Goal: Task Accomplishment & Management: Complete application form

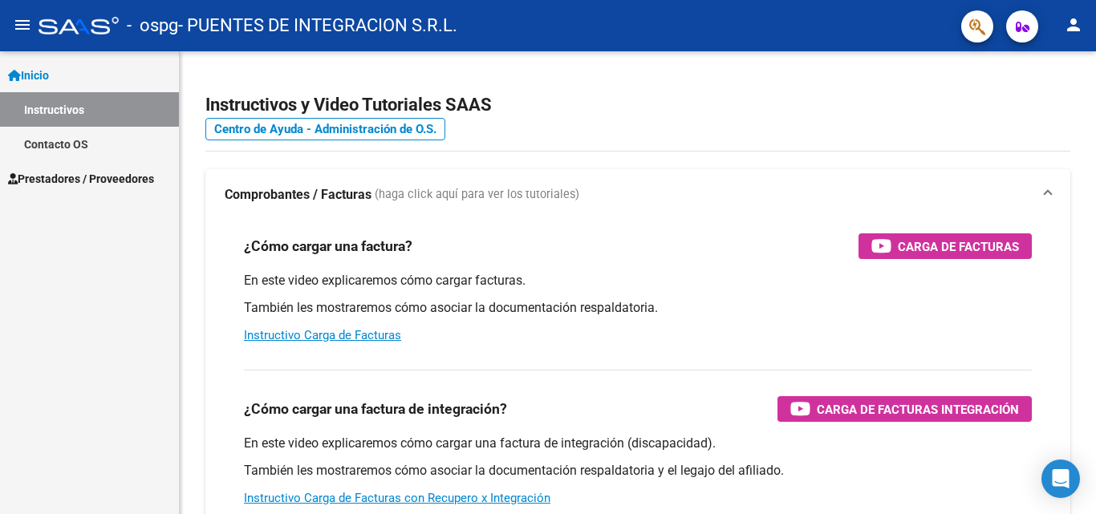
click at [79, 184] on span "Prestadores / Proveedores" at bounding box center [81, 179] width 146 height 18
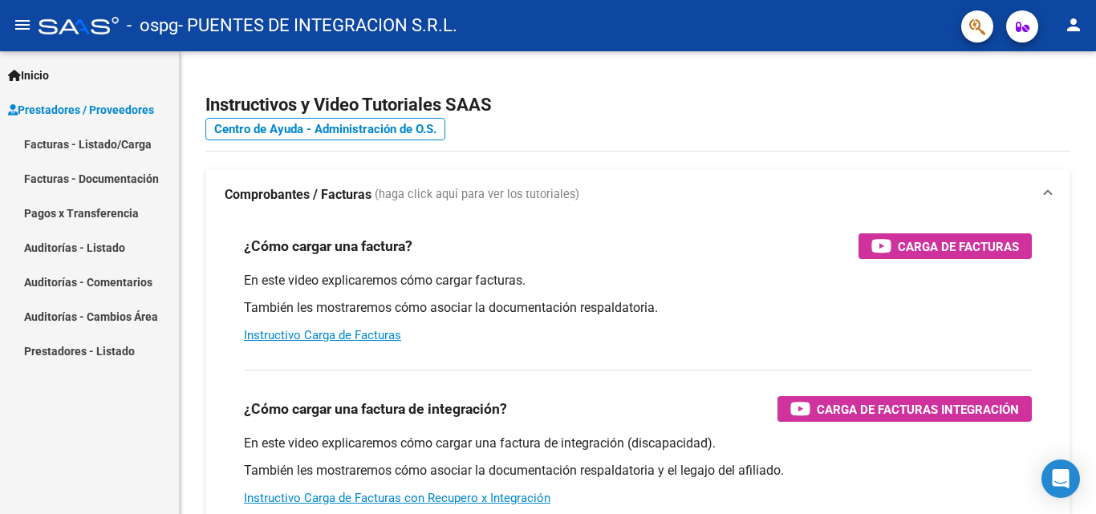
click at [86, 137] on link "Facturas - Listado/Carga" at bounding box center [89, 144] width 179 height 34
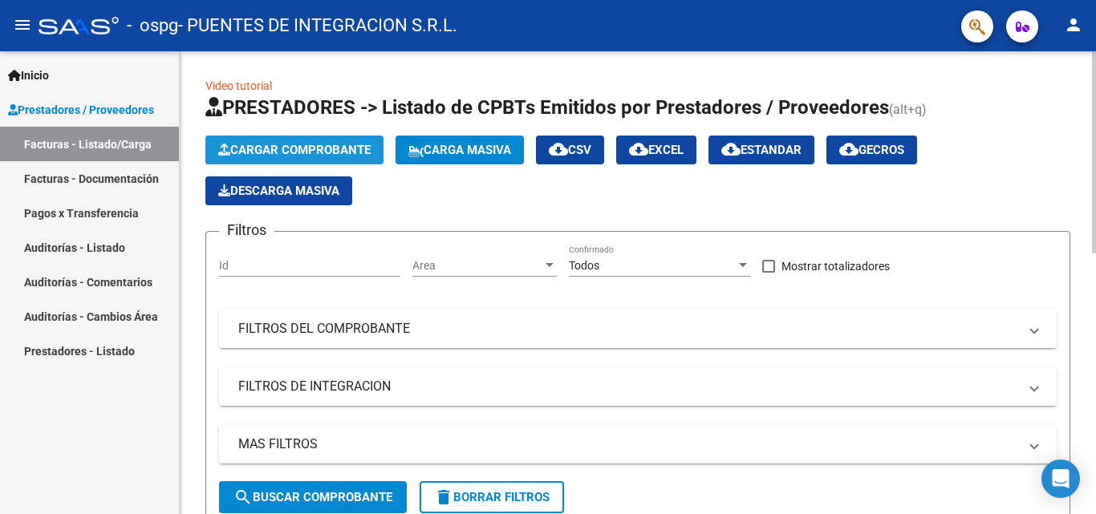
click at [310, 144] on span "Cargar Comprobante" at bounding box center [294, 150] width 152 height 14
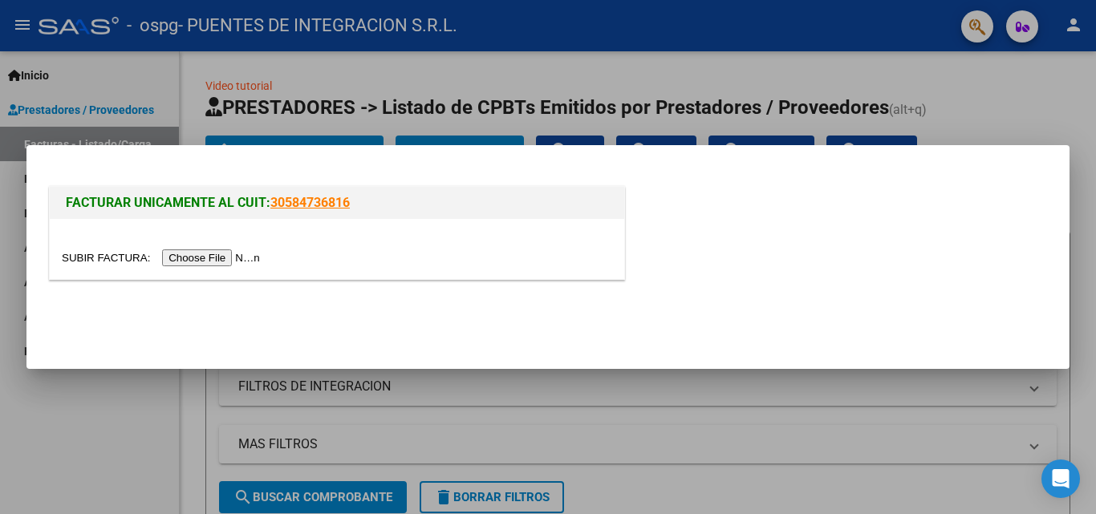
click at [246, 251] on input "file" at bounding box center [163, 257] width 203 height 17
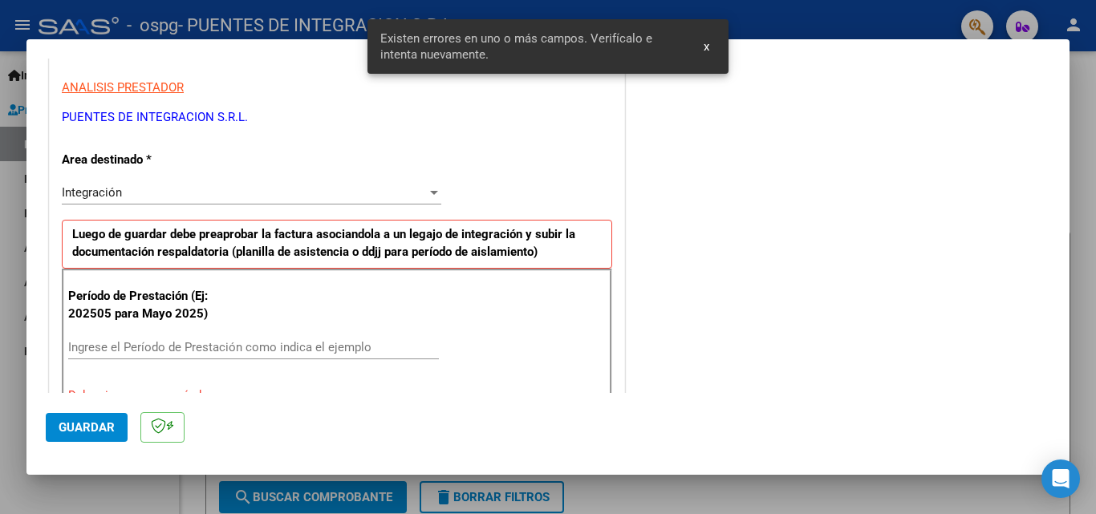
scroll to position [362, 0]
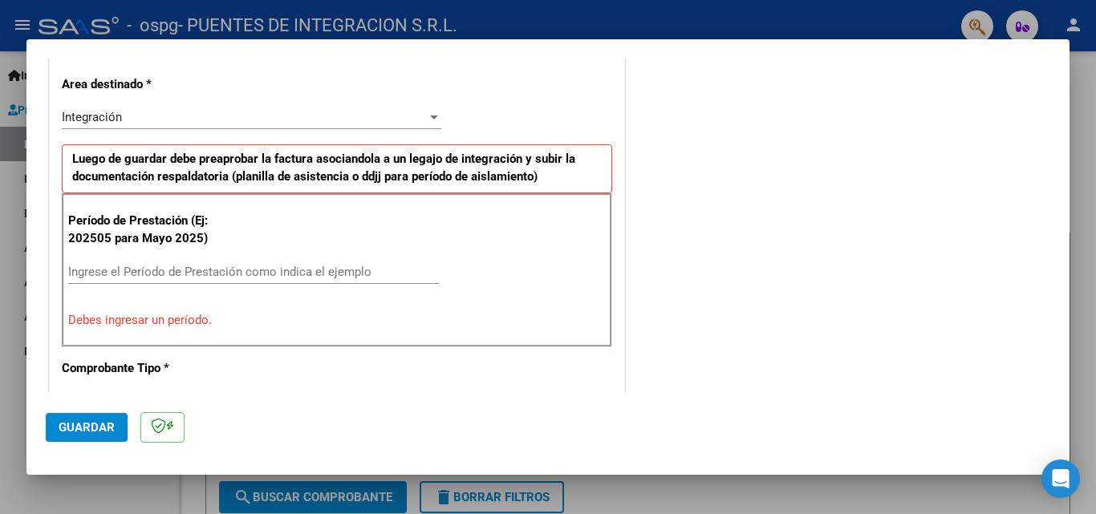
click at [172, 270] on input "Ingrese el Período de Prestación como indica el ejemplo" at bounding box center [253, 272] width 371 height 14
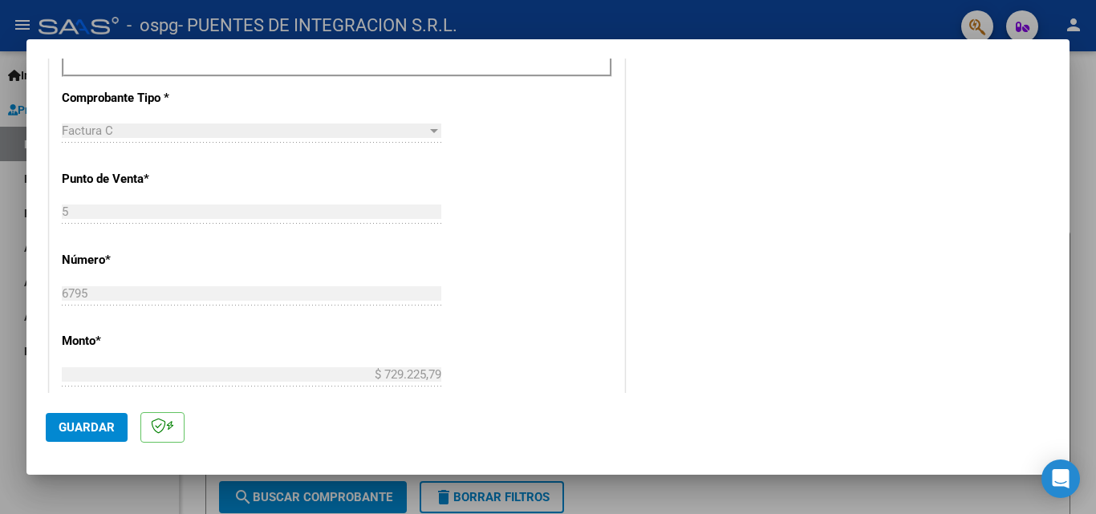
scroll to position [683, 0]
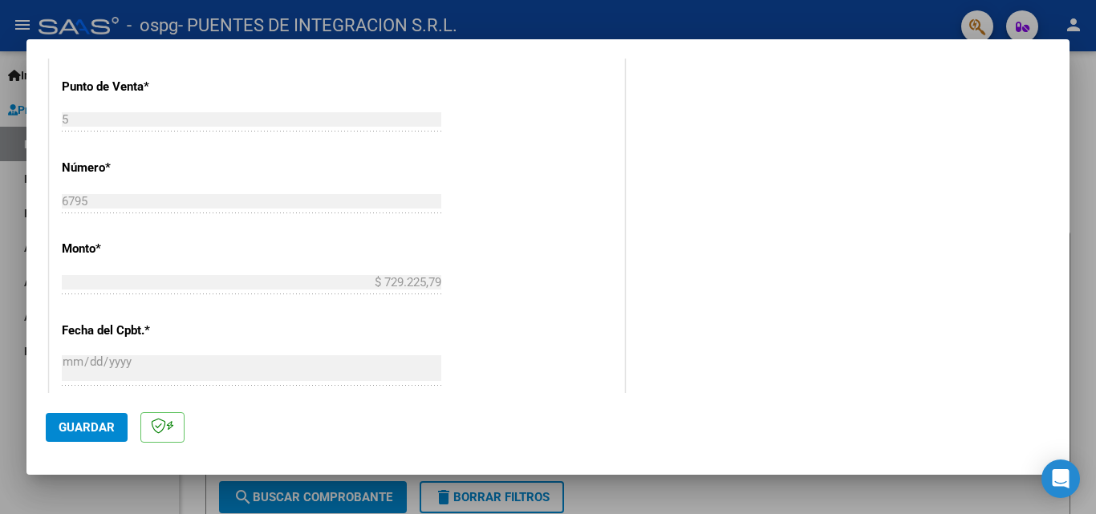
type input "202509"
click at [72, 432] on span "Guardar" at bounding box center [87, 427] width 56 height 14
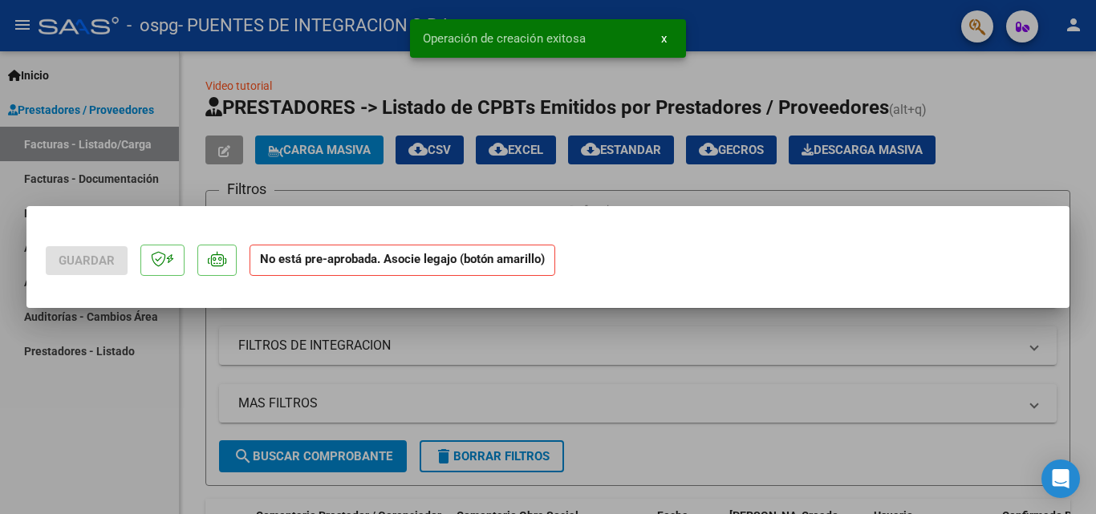
scroll to position [0, 0]
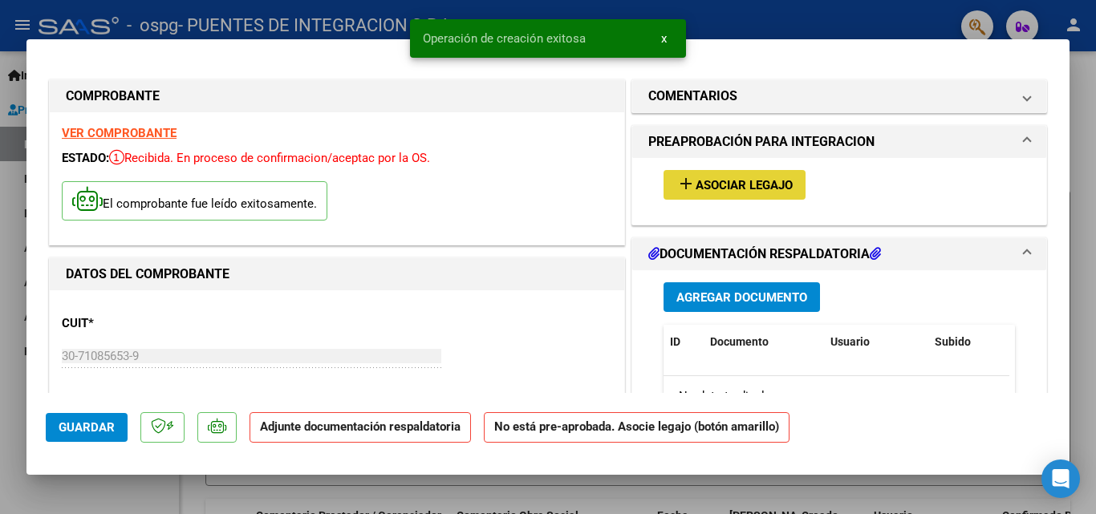
click at [710, 194] on button "add Asociar Legajo" at bounding box center [734, 185] width 142 height 30
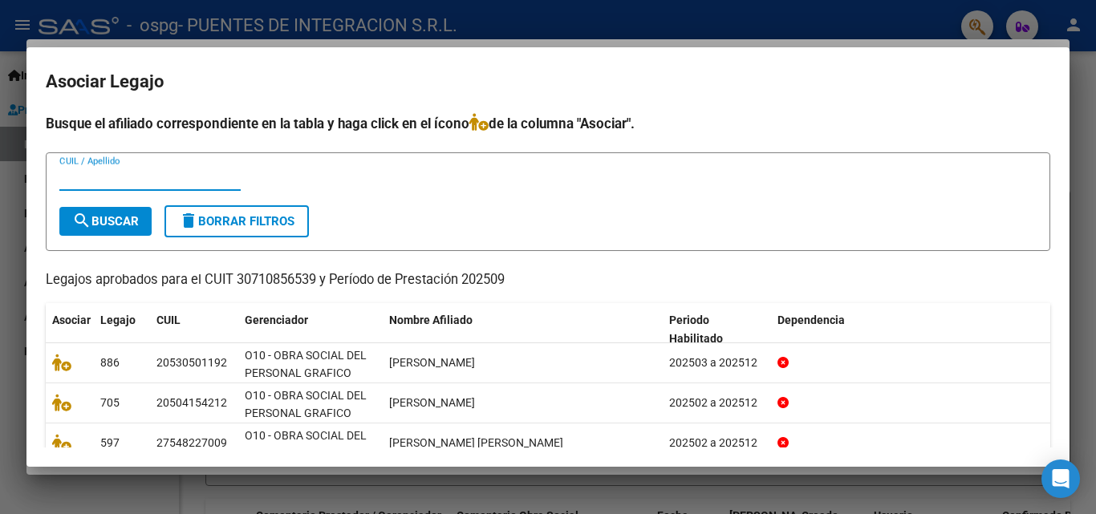
scroll to position [80, 0]
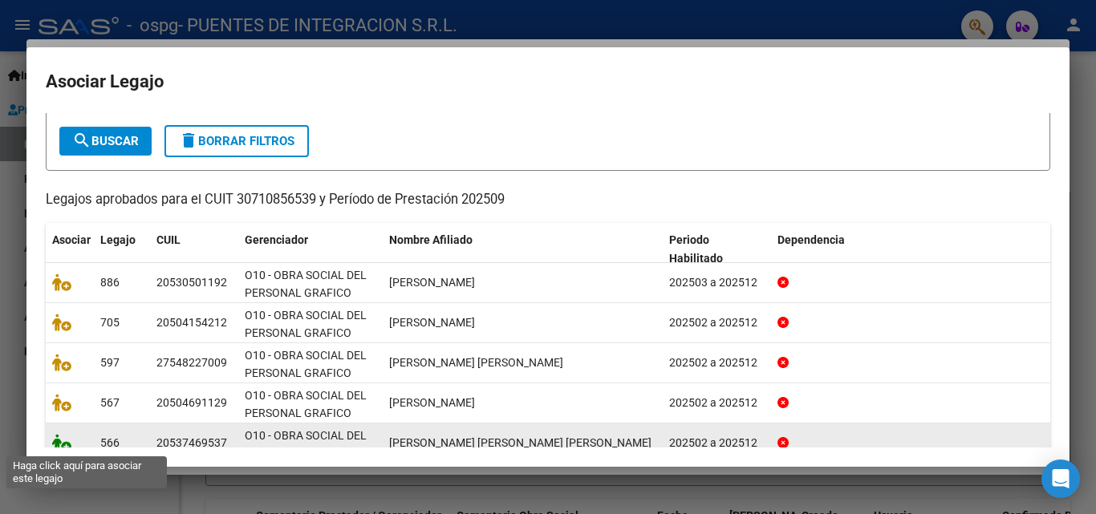
click at [62, 438] on icon at bounding box center [61, 443] width 19 height 18
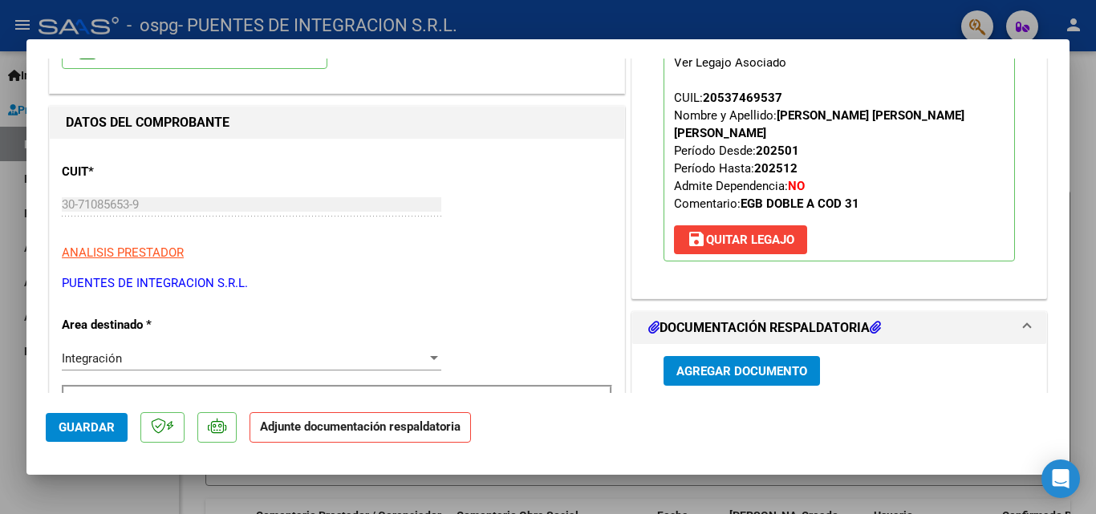
scroll to position [160, 0]
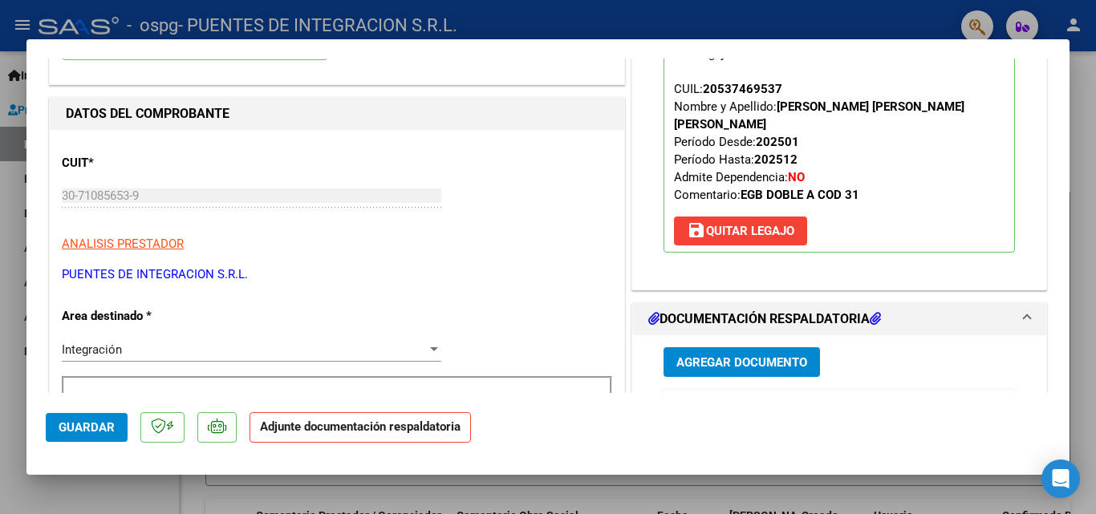
click at [724, 355] on span "Agregar Documento" at bounding box center [741, 362] width 131 height 14
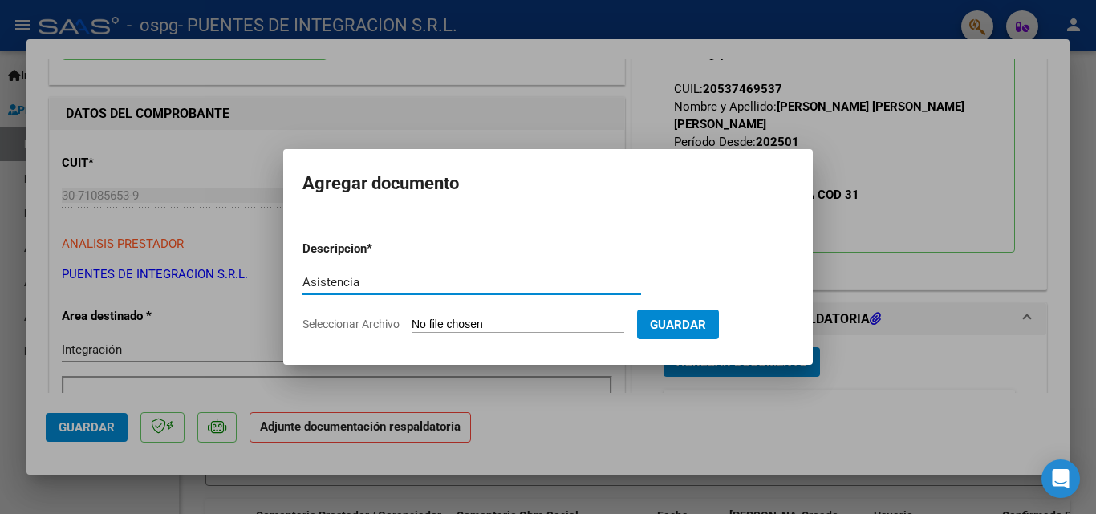
type input "Asistencia"
click at [447, 322] on input "Seleccionar Archivo" at bounding box center [518, 325] width 213 height 15
type input "C:\fakepath\Asist.[PERSON_NAME].pdf"
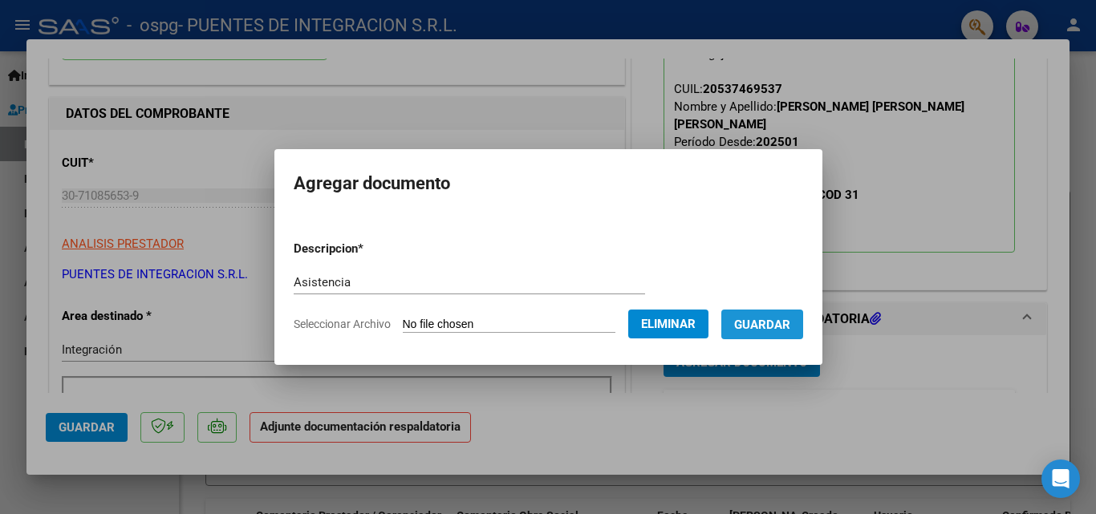
click at [769, 328] on span "Guardar" at bounding box center [762, 325] width 56 height 14
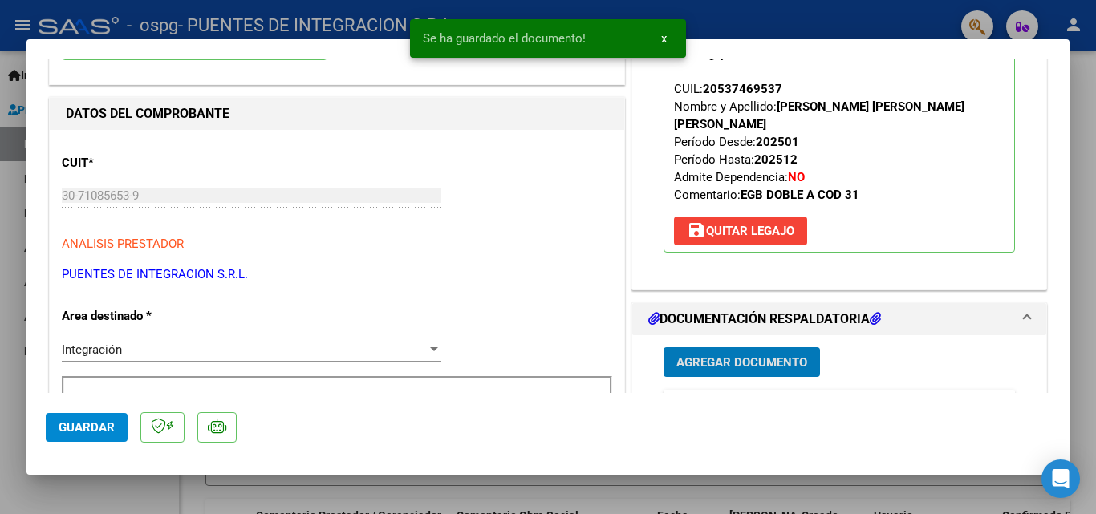
click at [756, 355] on span "Agregar Documento" at bounding box center [741, 362] width 131 height 14
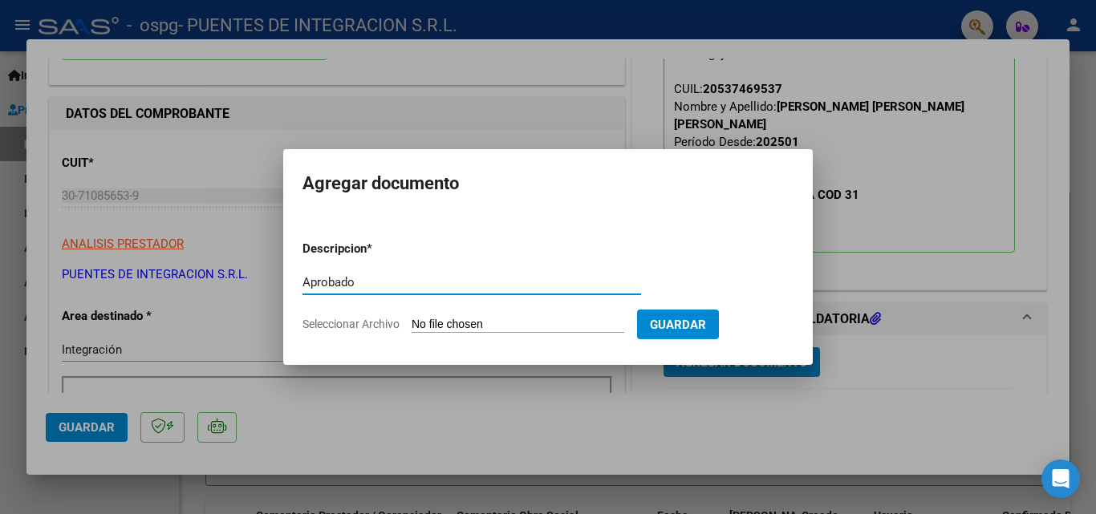
type input "Aprobado"
click at [440, 323] on input "Seleccionar Archivo" at bounding box center [518, 325] width 213 height 15
type input "C:\fakepath\[PERSON_NAME] JD.pdf"
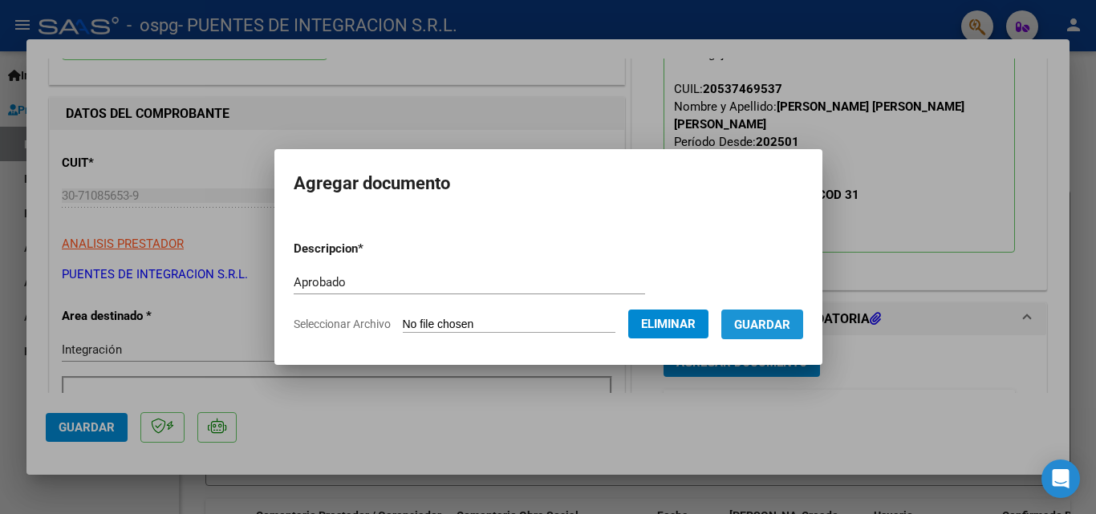
click at [760, 322] on span "Guardar" at bounding box center [762, 325] width 56 height 14
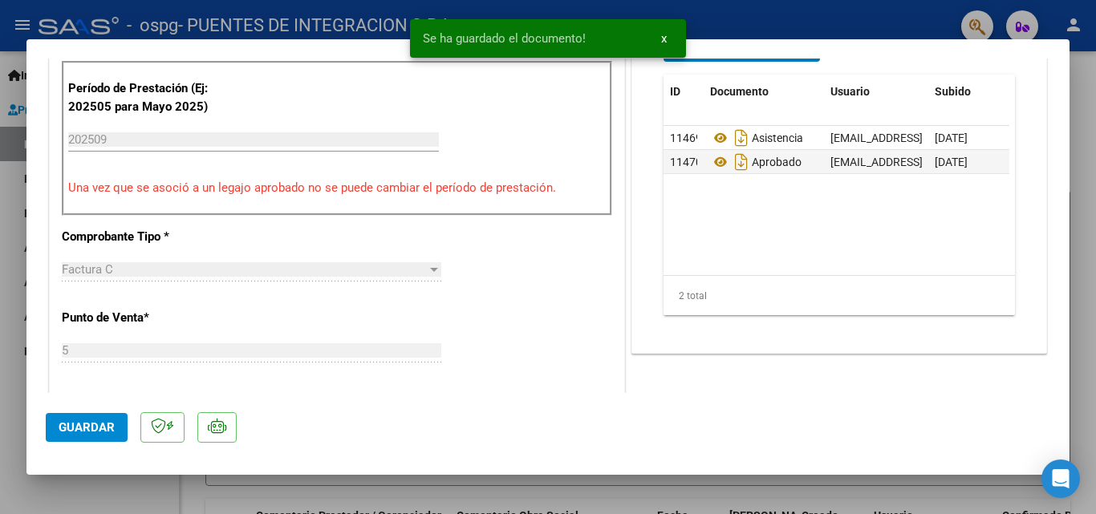
scroll to position [481, 0]
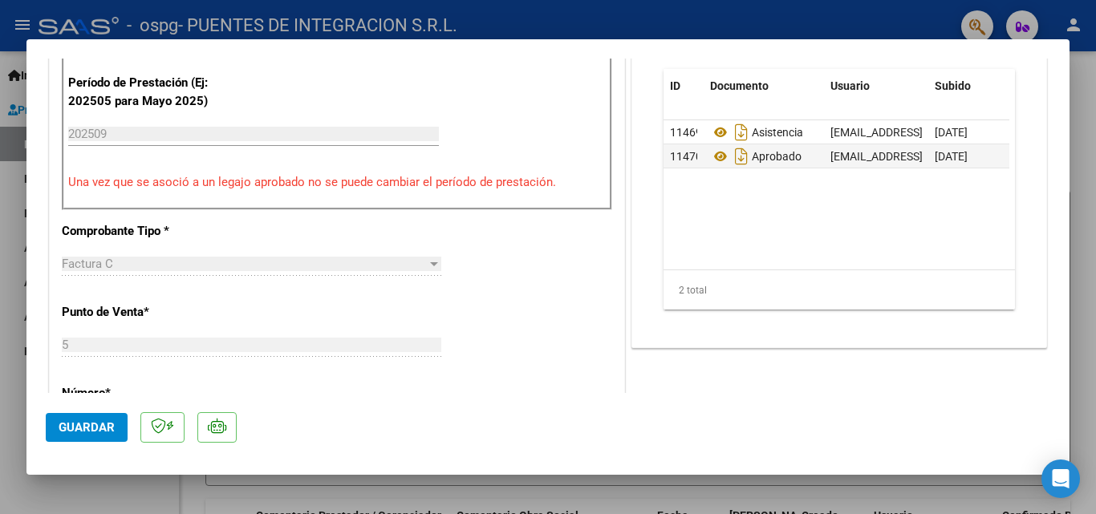
click at [105, 424] on span "Guardar" at bounding box center [87, 427] width 56 height 14
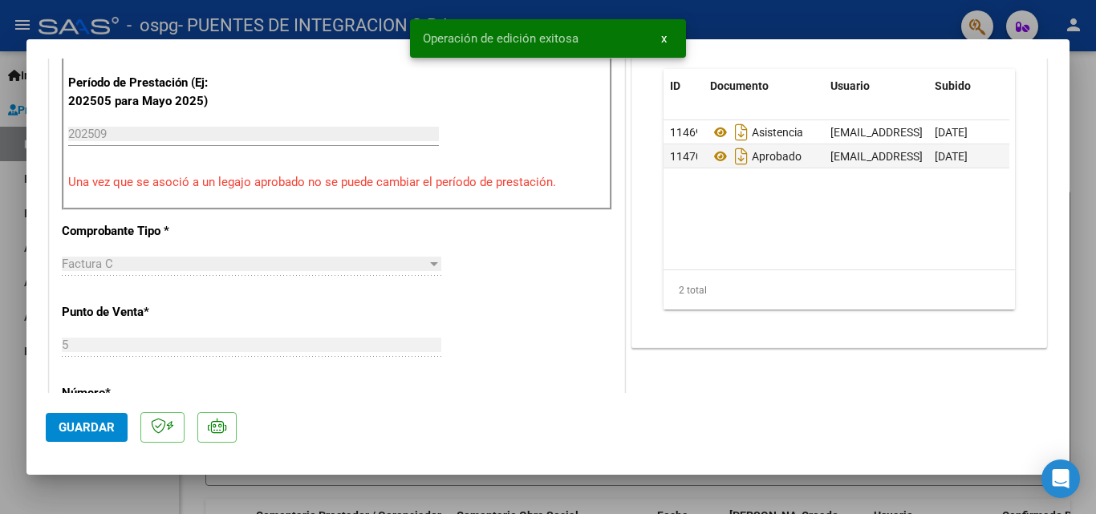
click at [113, 502] on div at bounding box center [548, 257] width 1096 height 514
type input "$ 0,00"
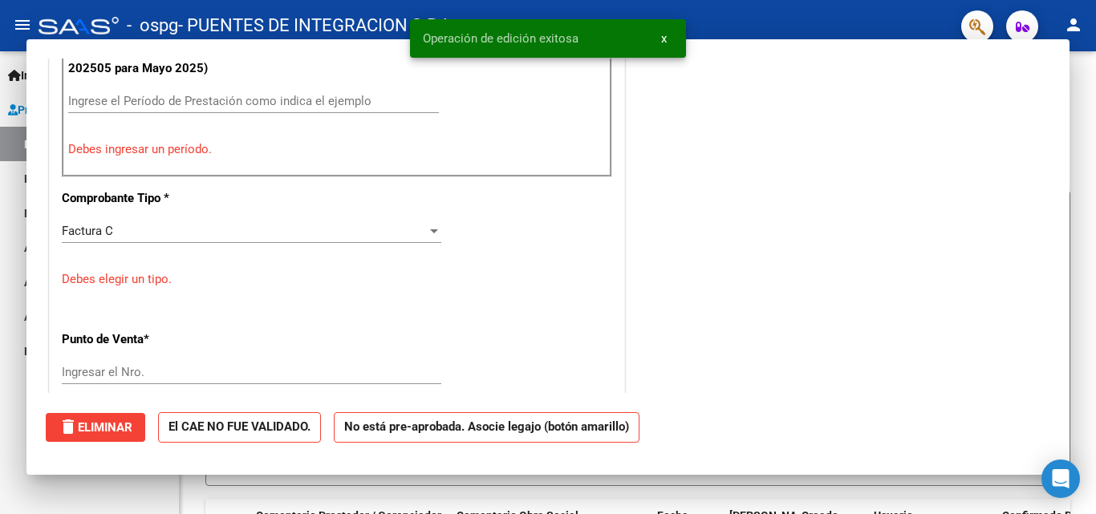
scroll to position [448, 0]
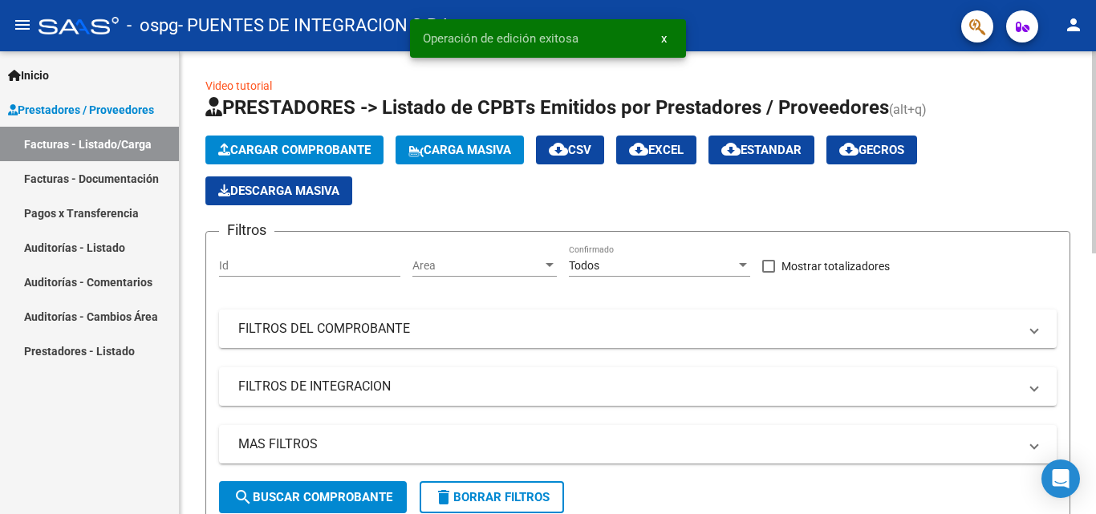
click at [324, 146] on span "Cargar Comprobante" at bounding box center [294, 150] width 152 height 14
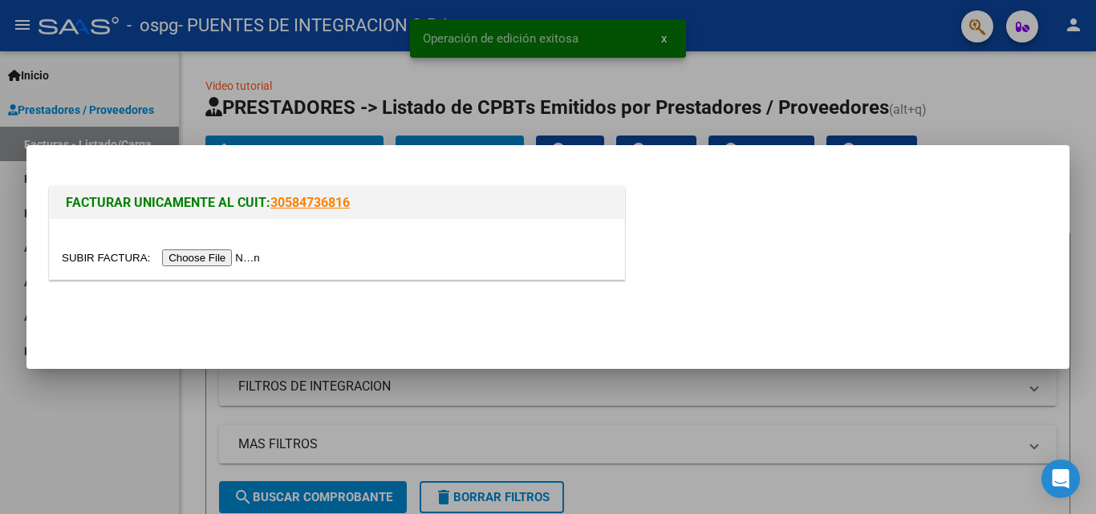
click at [229, 259] on input "file" at bounding box center [163, 257] width 203 height 17
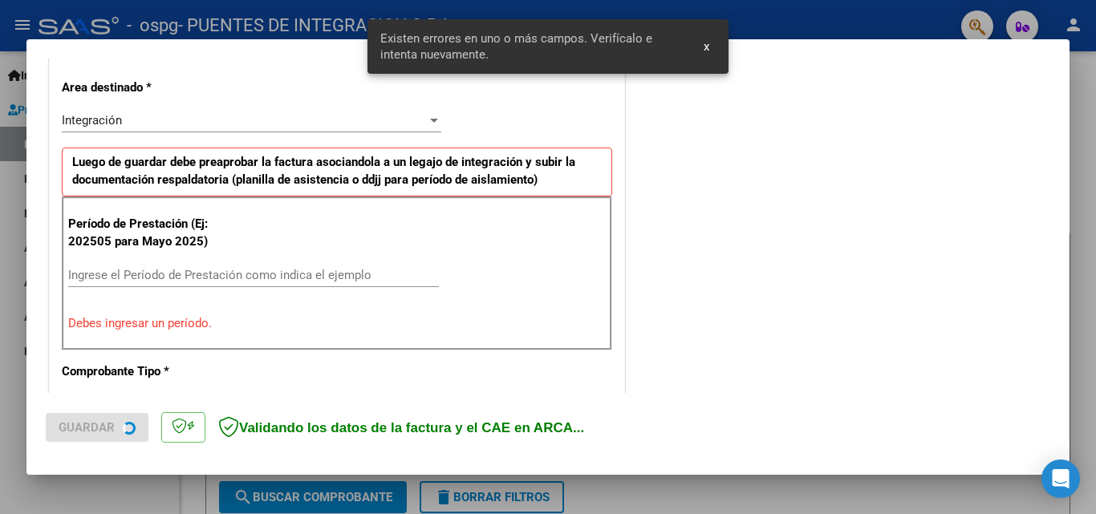
scroll to position [362, 0]
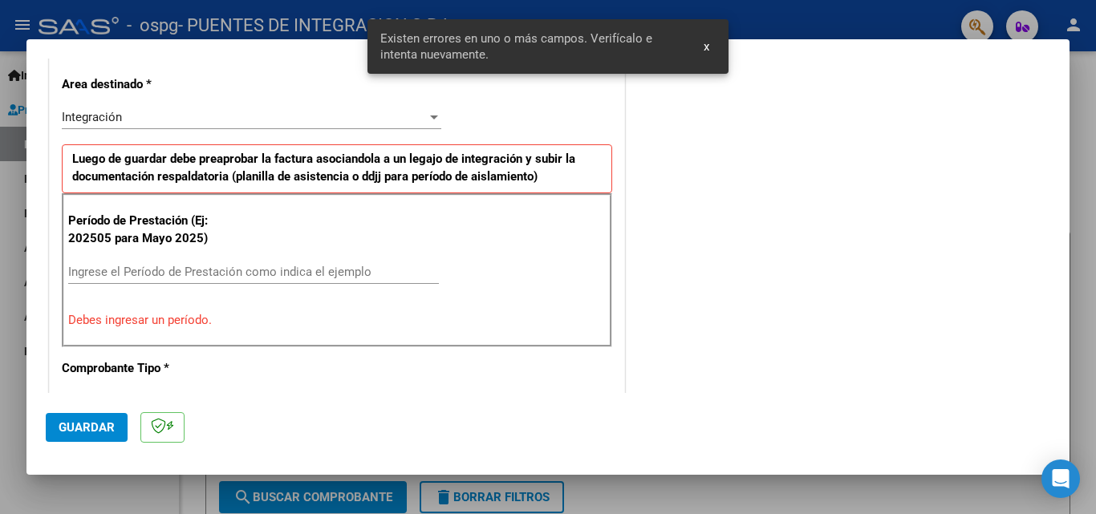
click at [188, 276] on input "Ingrese el Período de Prestación como indica el ejemplo" at bounding box center [253, 272] width 371 height 14
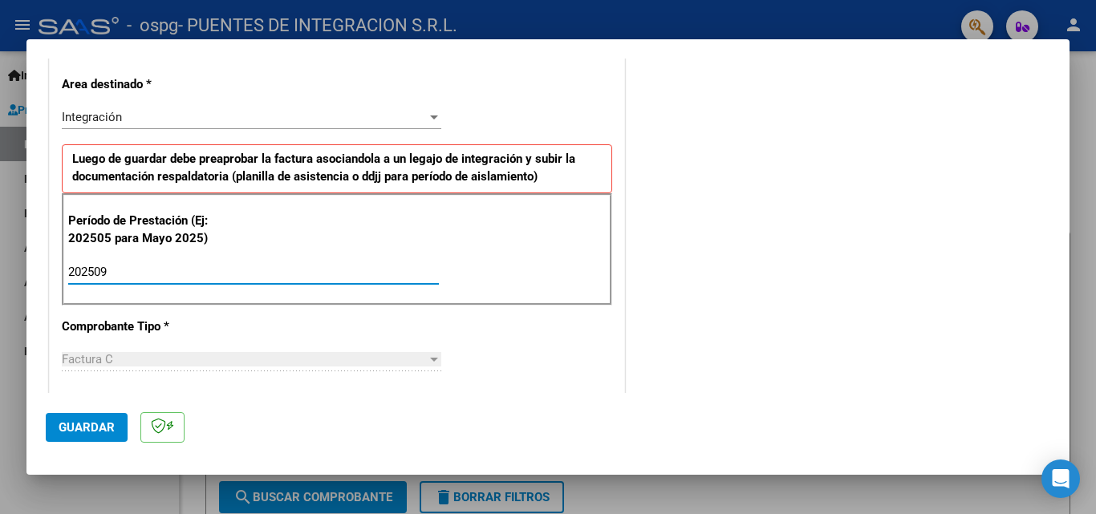
type input "202509"
click at [97, 424] on span "Guardar" at bounding box center [87, 427] width 56 height 14
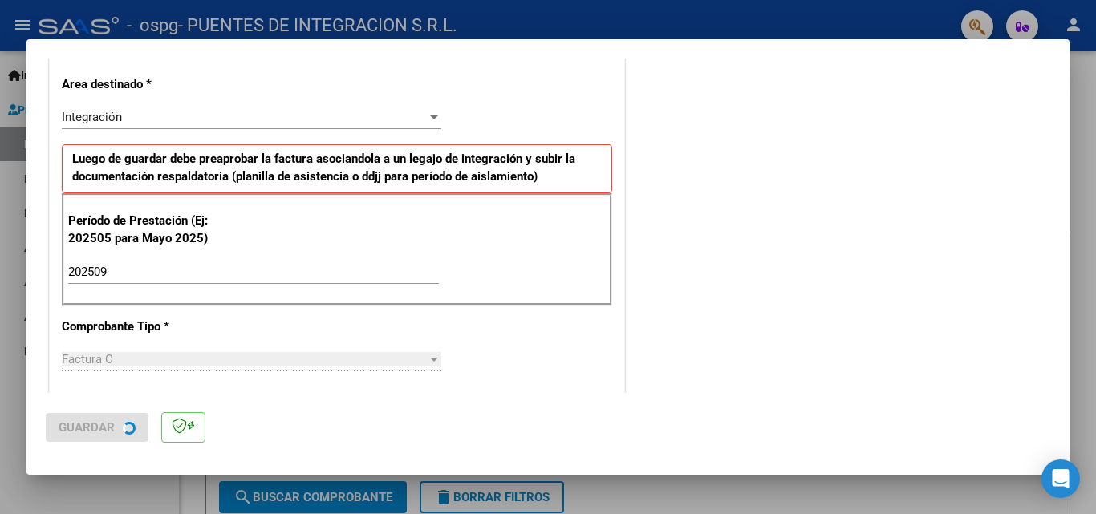
scroll to position [0, 0]
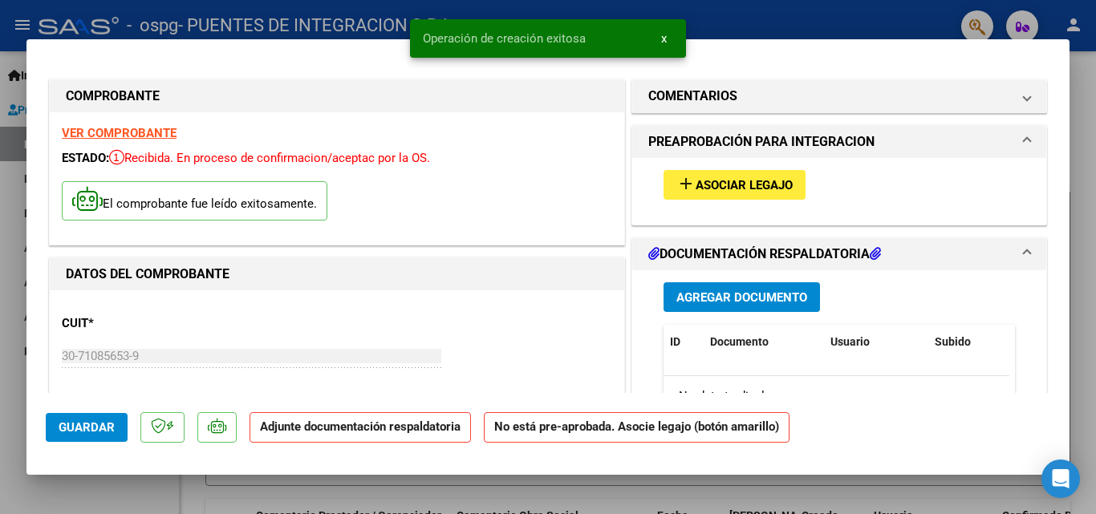
click at [739, 181] on span "Asociar Legajo" at bounding box center [743, 185] width 97 height 14
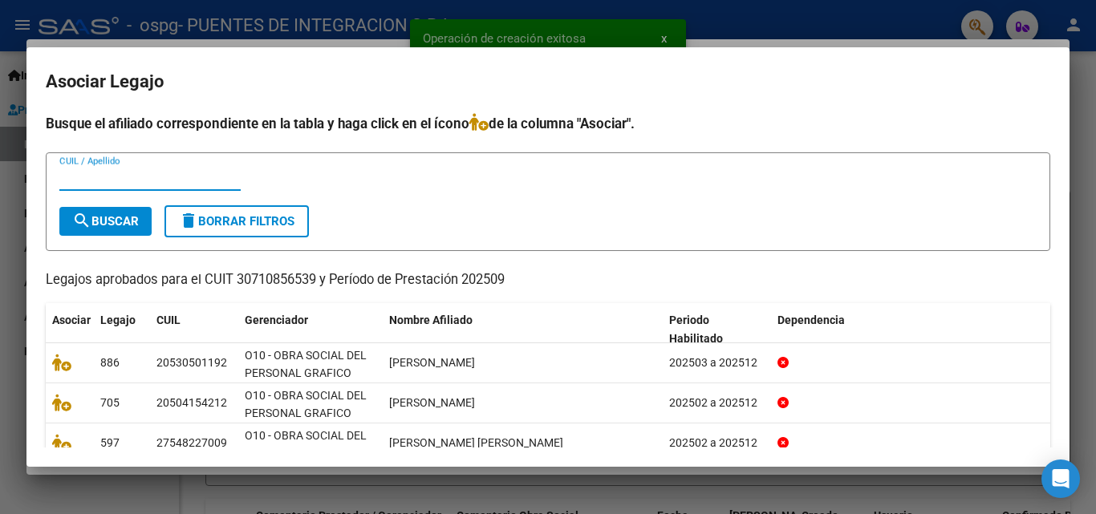
scroll to position [80, 0]
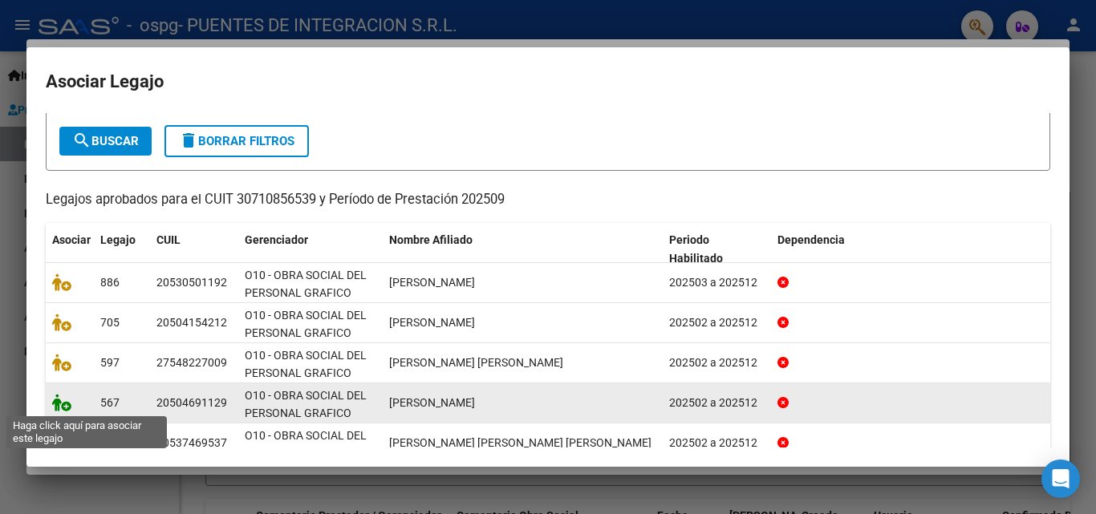
click at [60, 399] on icon at bounding box center [61, 403] width 19 height 18
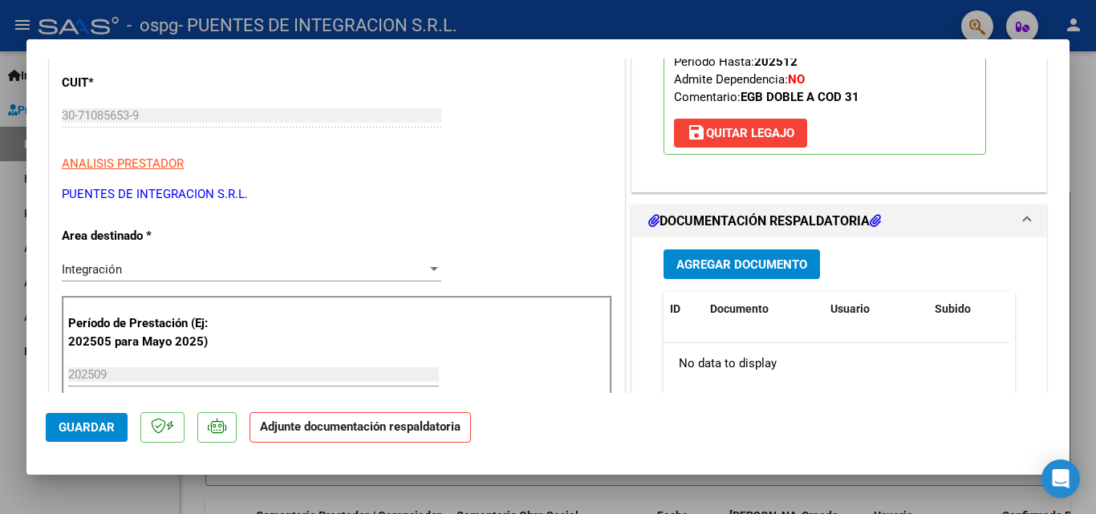
scroll to position [160, 0]
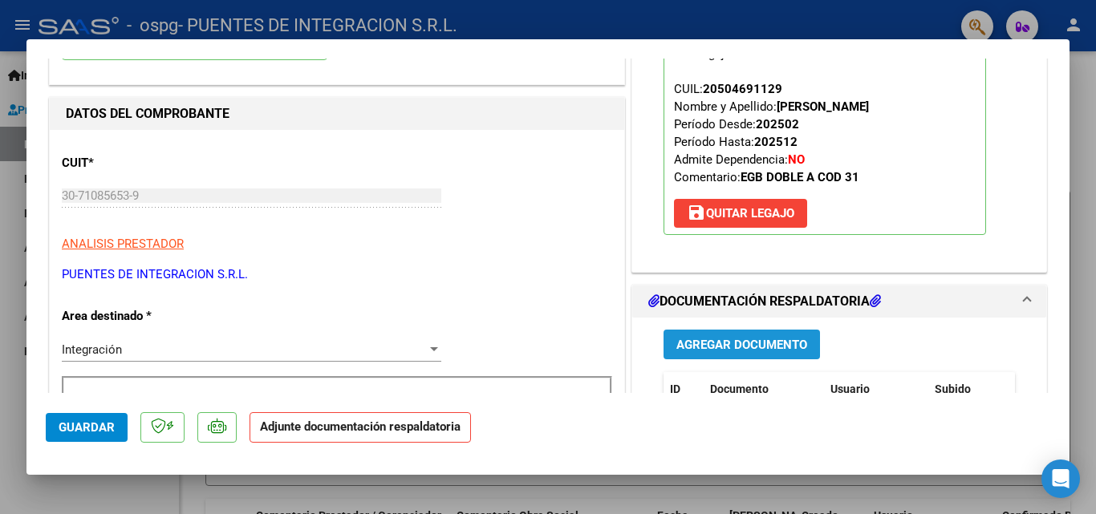
click at [743, 347] on span "Agregar Documento" at bounding box center [741, 345] width 131 height 14
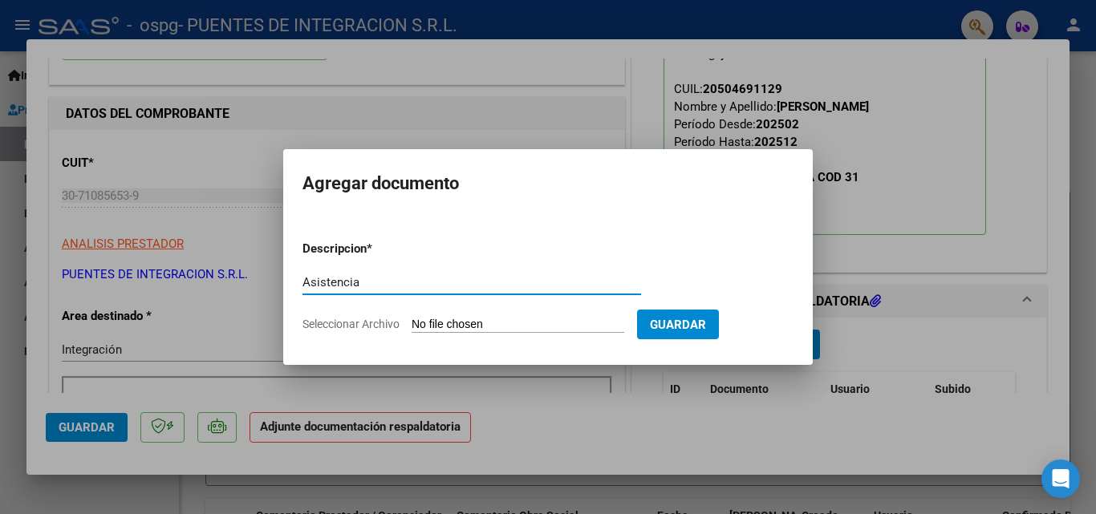
type input "Asistencia"
click at [506, 326] on input "Seleccionar Archivo" at bounding box center [518, 325] width 213 height 15
type input "C:\fakepath\Asist.[PERSON_NAME].pdf"
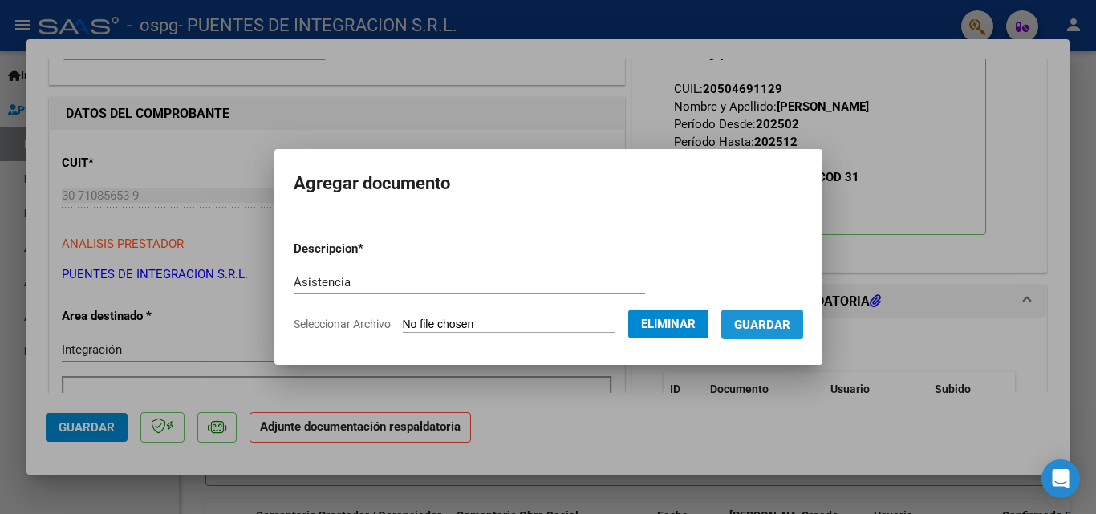
click at [781, 325] on span "Guardar" at bounding box center [762, 325] width 56 height 14
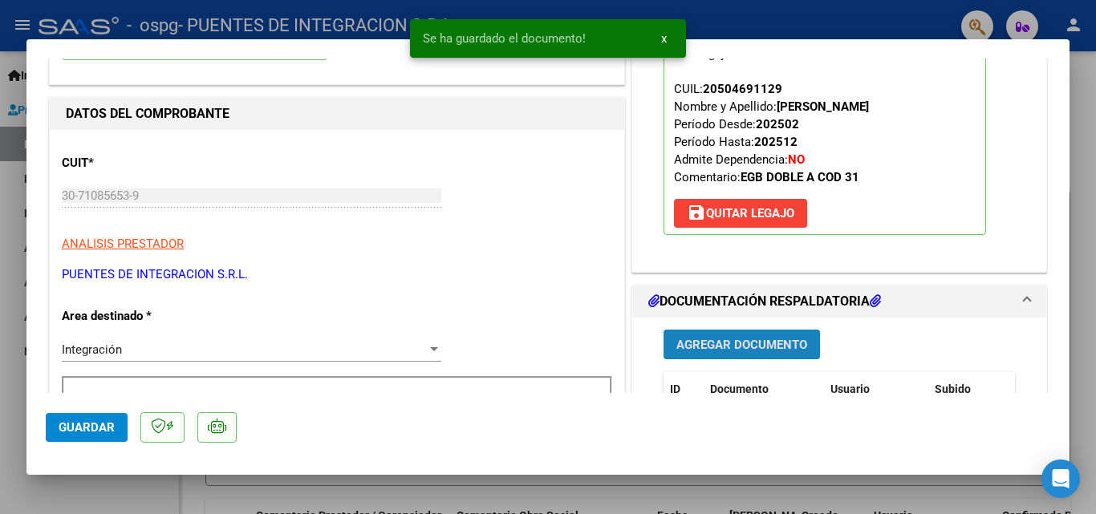
click at [752, 337] on span "Agregar Documento" at bounding box center [741, 344] width 131 height 14
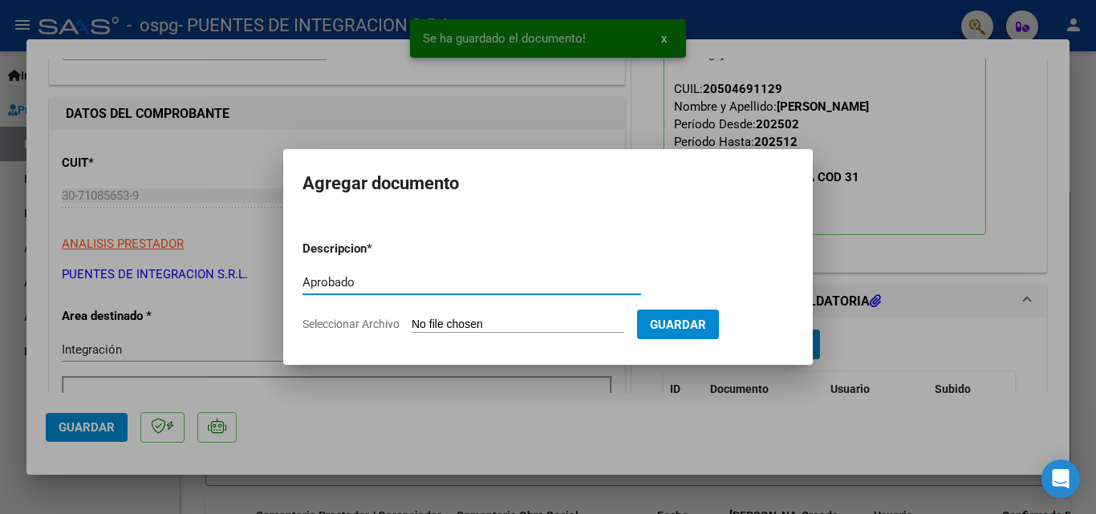
type input "Aprobado"
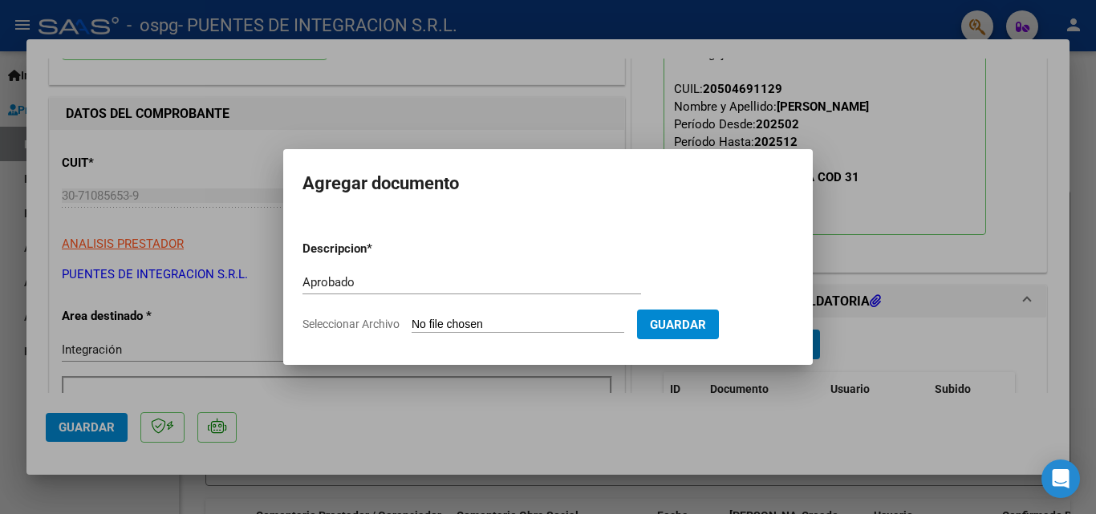
click at [527, 326] on input "Seleccionar Archivo" at bounding box center [518, 325] width 213 height 15
type input "C:\fakepath\[PERSON_NAME] Diego [PERSON_NAME].pdf"
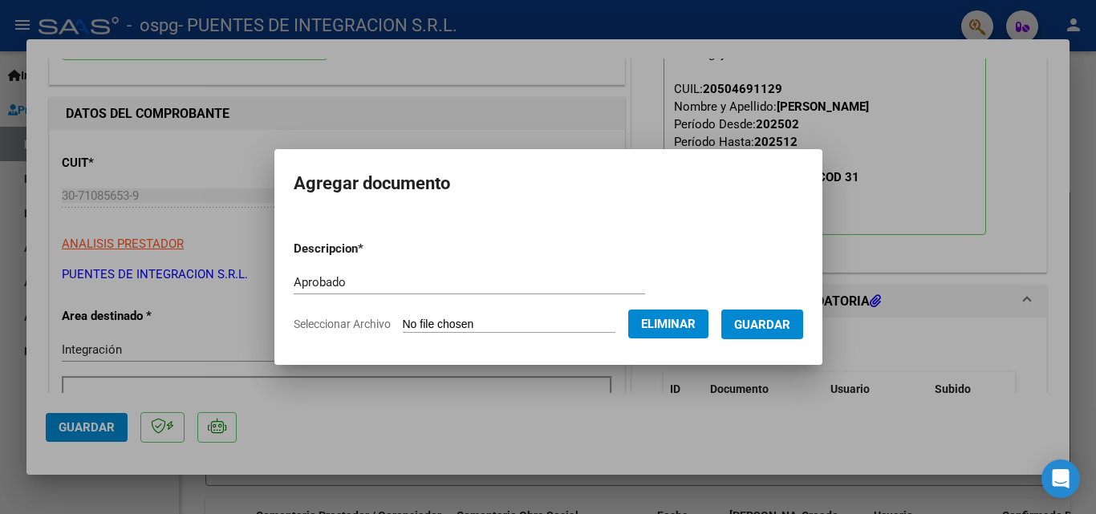
click at [761, 324] on span "Guardar" at bounding box center [762, 325] width 56 height 14
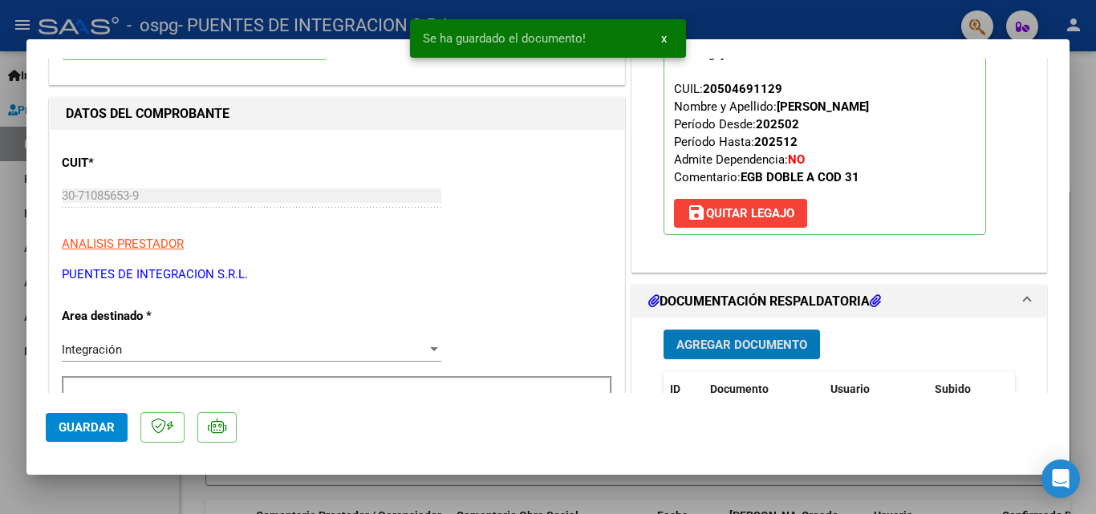
click at [115, 432] on button "Guardar" at bounding box center [87, 427] width 82 height 29
click at [112, 481] on div at bounding box center [548, 257] width 1096 height 514
type input "$ 0,00"
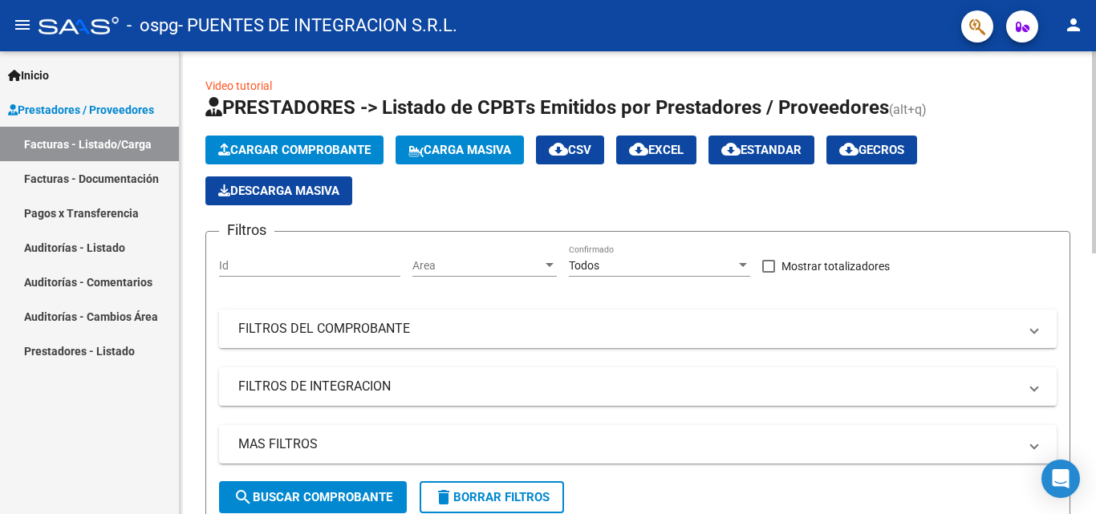
click at [331, 141] on button "Cargar Comprobante" at bounding box center [294, 150] width 178 height 29
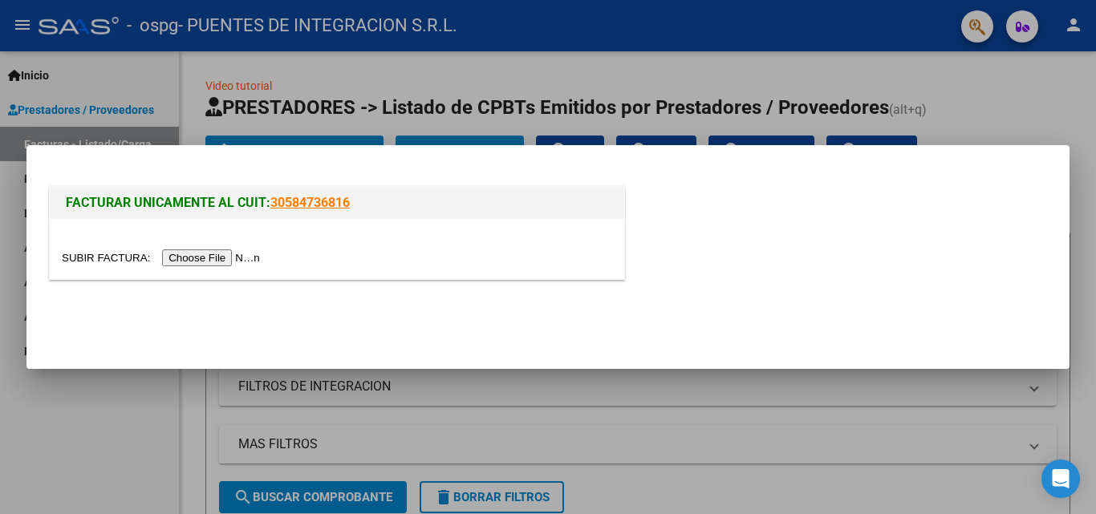
click at [197, 257] on input "file" at bounding box center [163, 257] width 203 height 17
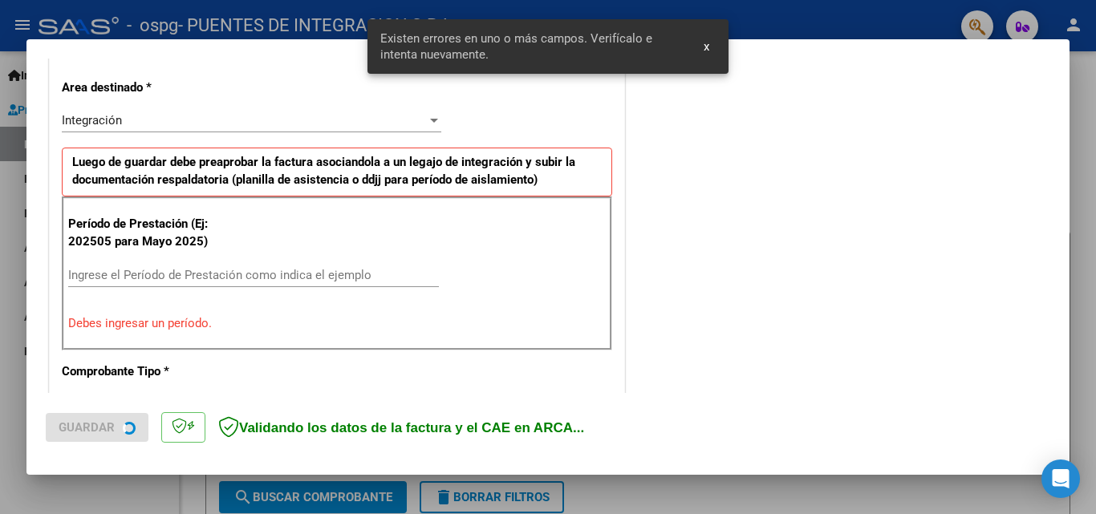
scroll to position [362, 0]
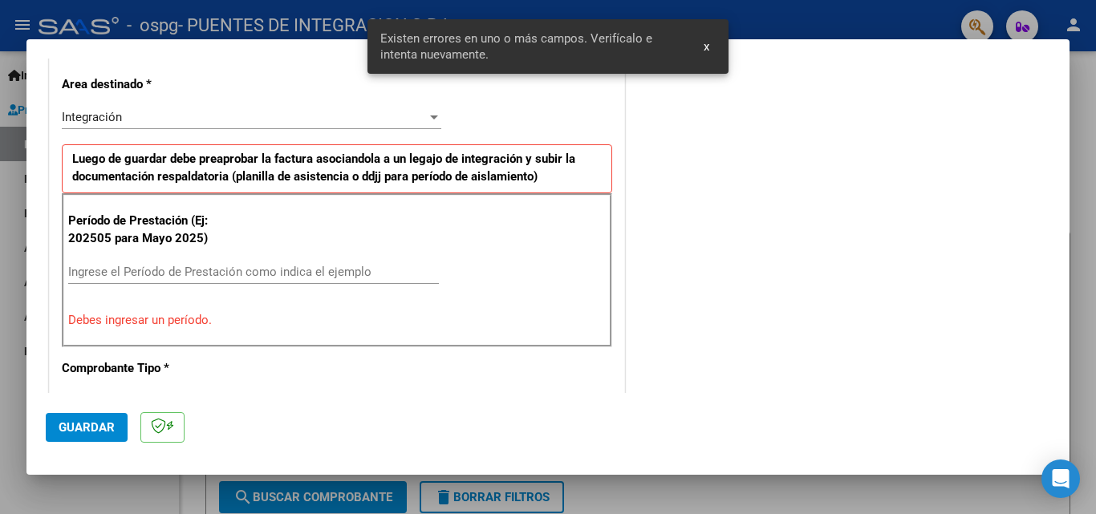
click at [184, 270] on input "Ingrese el Período de Prestación como indica el ejemplo" at bounding box center [253, 272] width 371 height 14
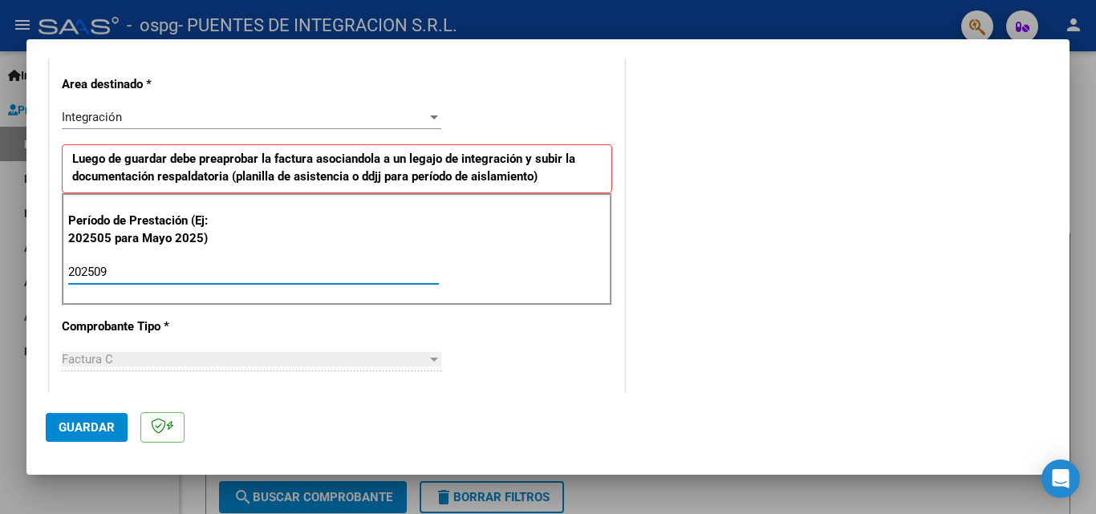
type input "202509"
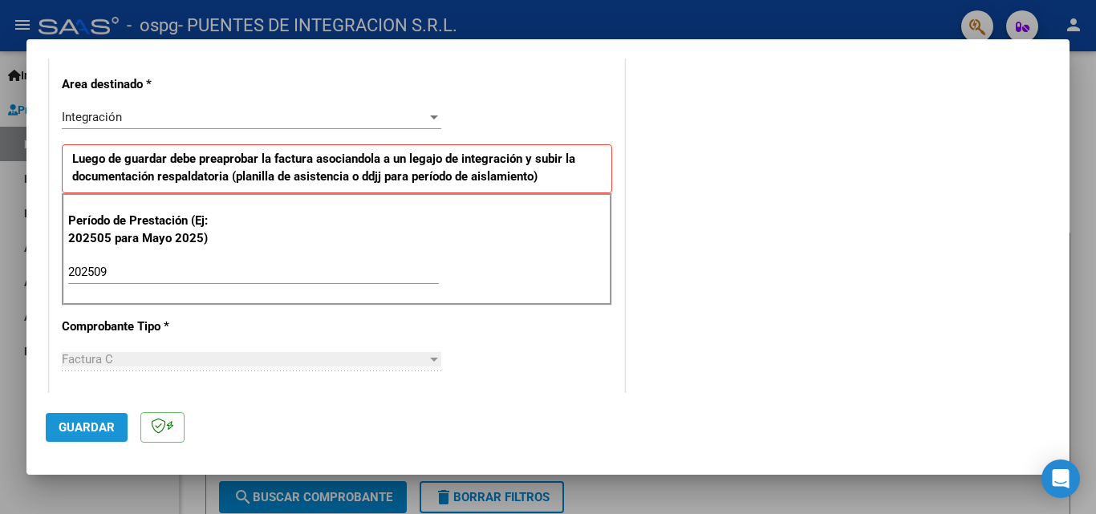
click at [71, 429] on span "Guardar" at bounding box center [87, 427] width 56 height 14
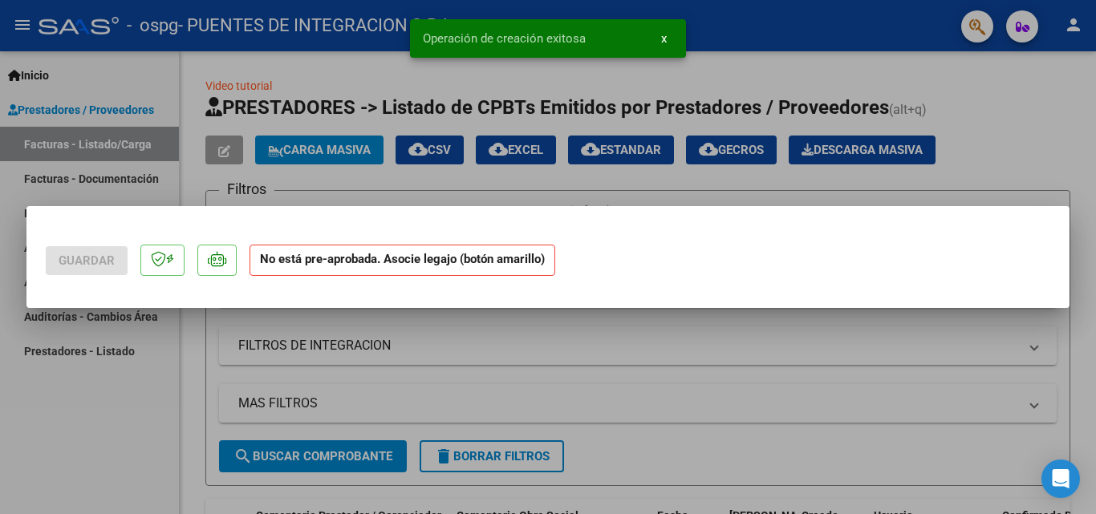
scroll to position [0, 0]
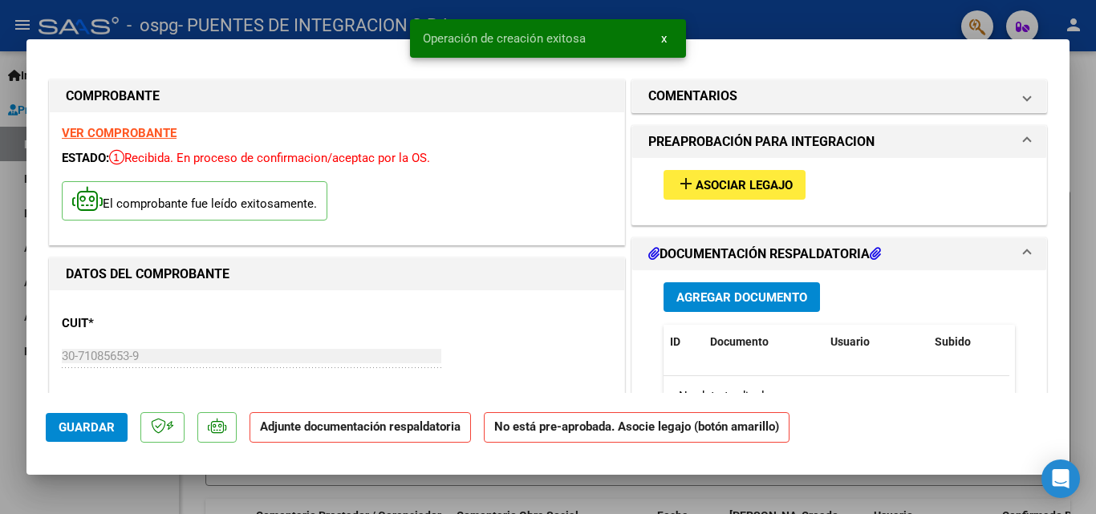
click at [729, 180] on span "Asociar Legajo" at bounding box center [743, 185] width 97 height 14
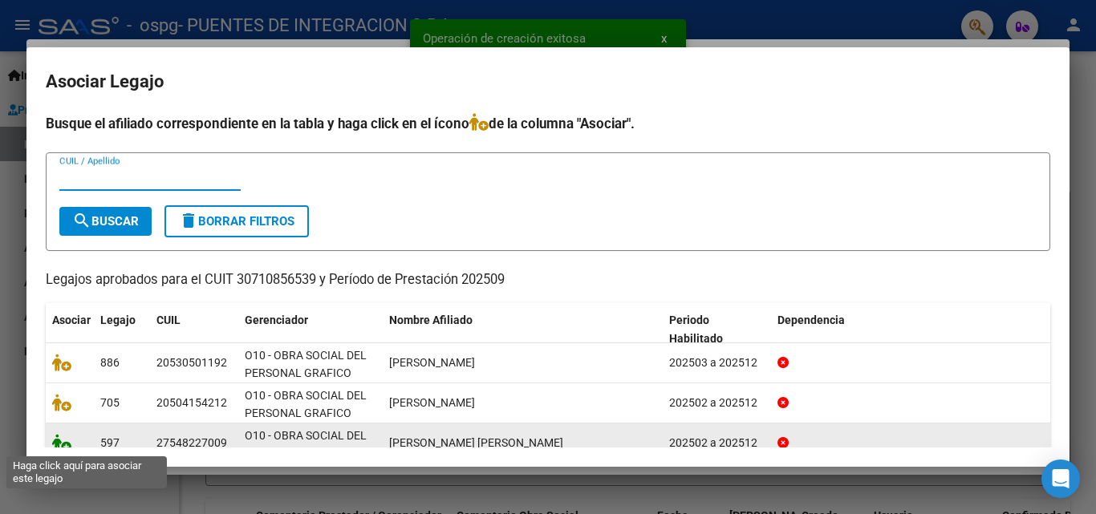
click at [65, 440] on icon at bounding box center [61, 443] width 19 height 18
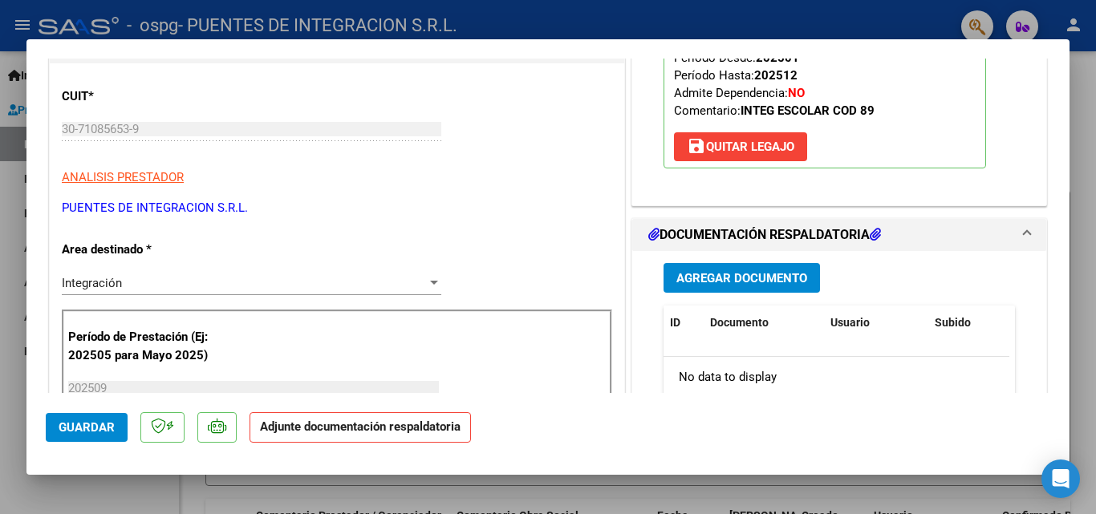
scroll to position [241, 0]
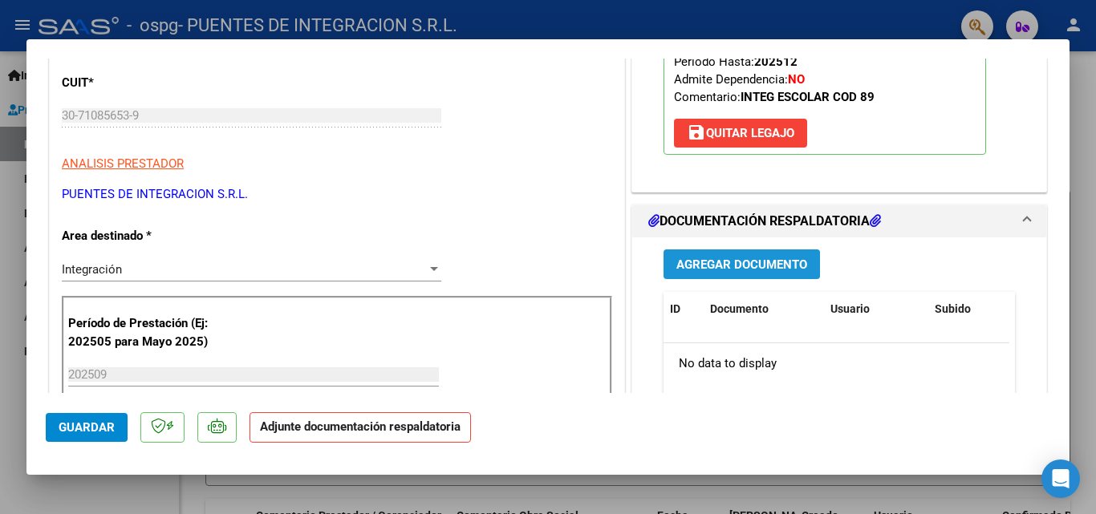
click at [744, 261] on span "Agregar Documento" at bounding box center [741, 264] width 131 height 14
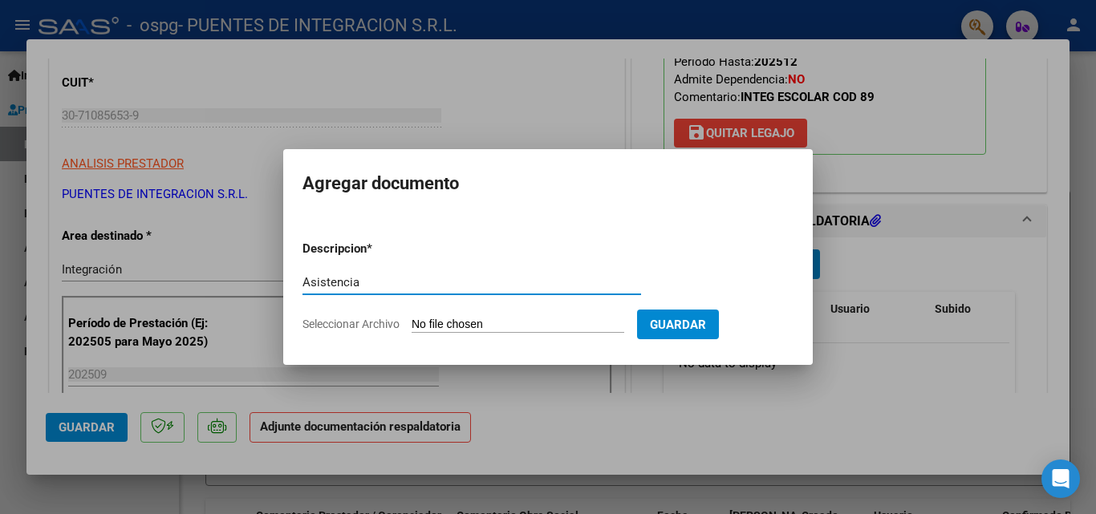
type input "Asistencia"
click at [428, 320] on input "Seleccionar Archivo" at bounding box center [518, 325] width 213 height 15
type input "C:\fakepath\Asist.[PERSON_NAME].pdf"
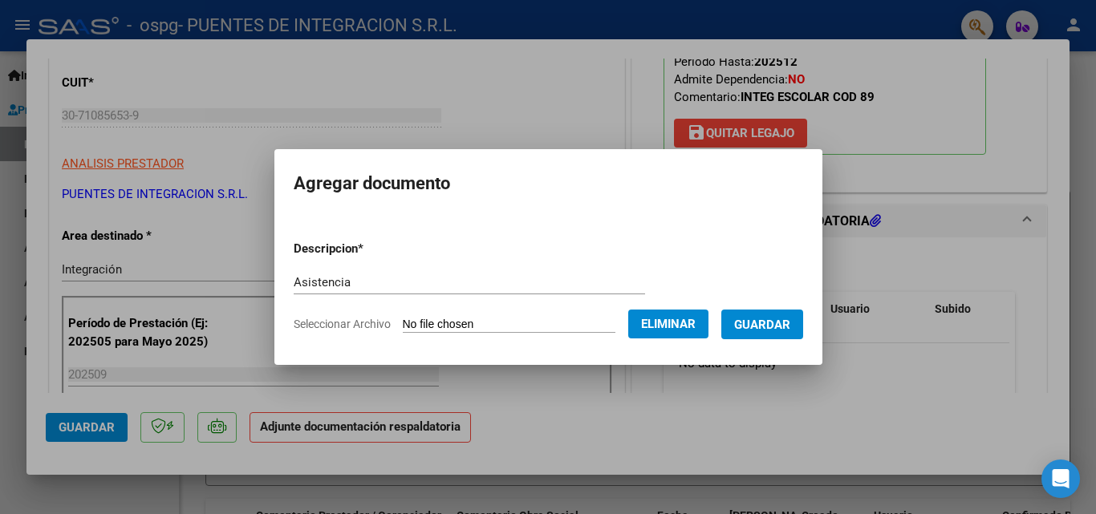
click at [766, 329] on span "Guardar" at bounding box center [762, 325] width 56 height 14
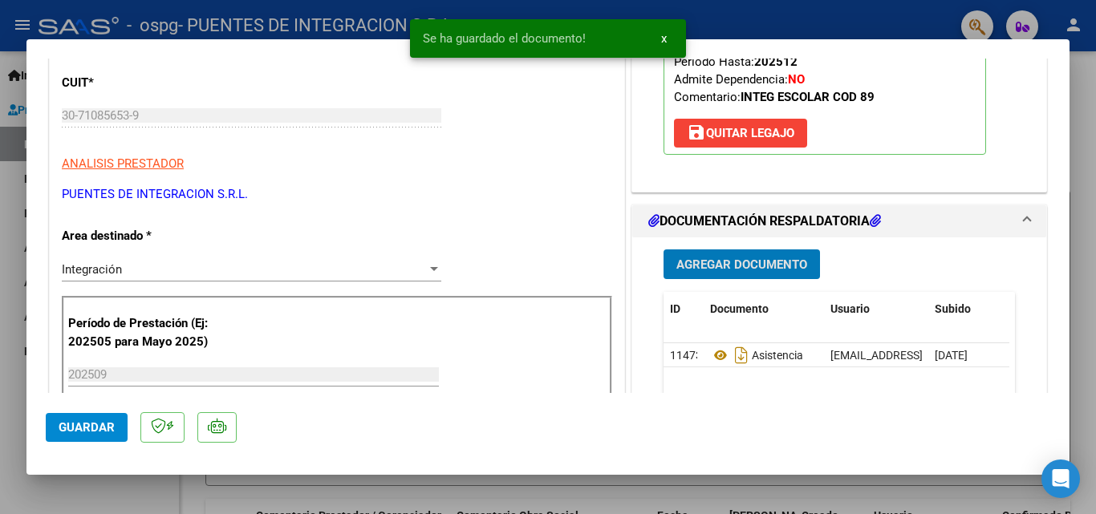
click at [748, 266] on span "Agregar Documento" at bounding box center [741, 264] width 131 height 14
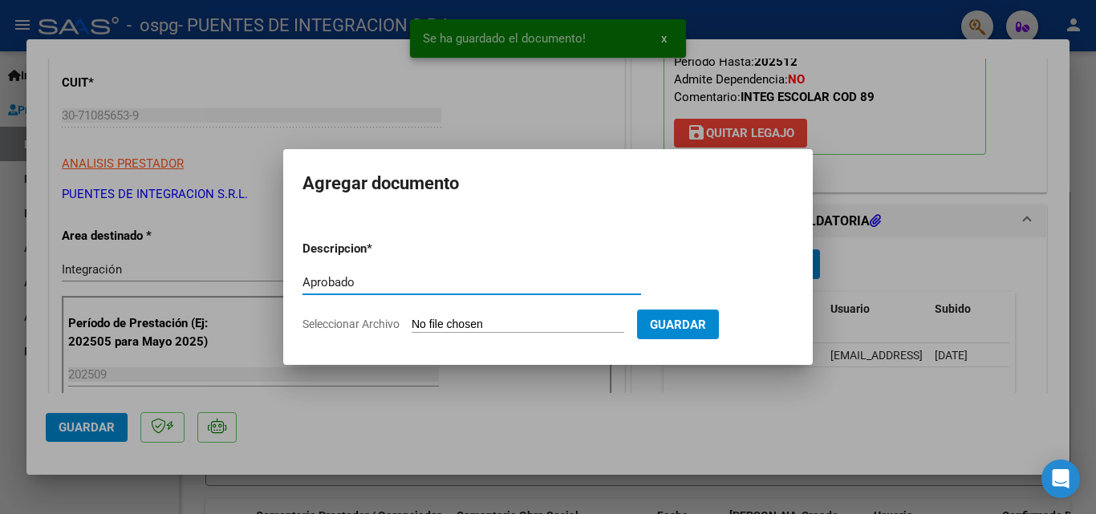
type input "Aprobado"
click at [505, 320] on input "Seleccionar Archivo" at bounding box center [518, 325] width 213 height 15
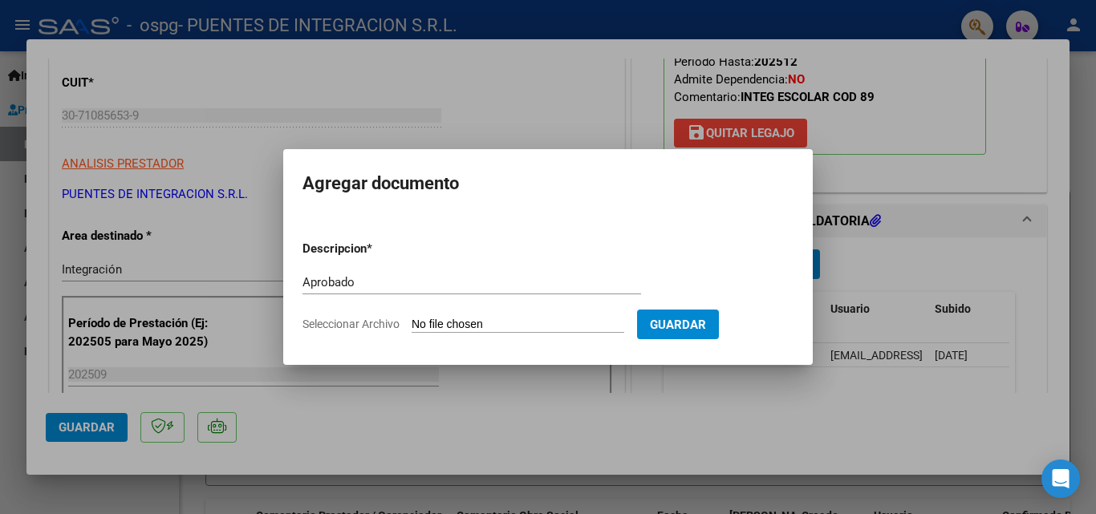
type input "C:\fakepath\[PERSON_NAME] INT.pdf"
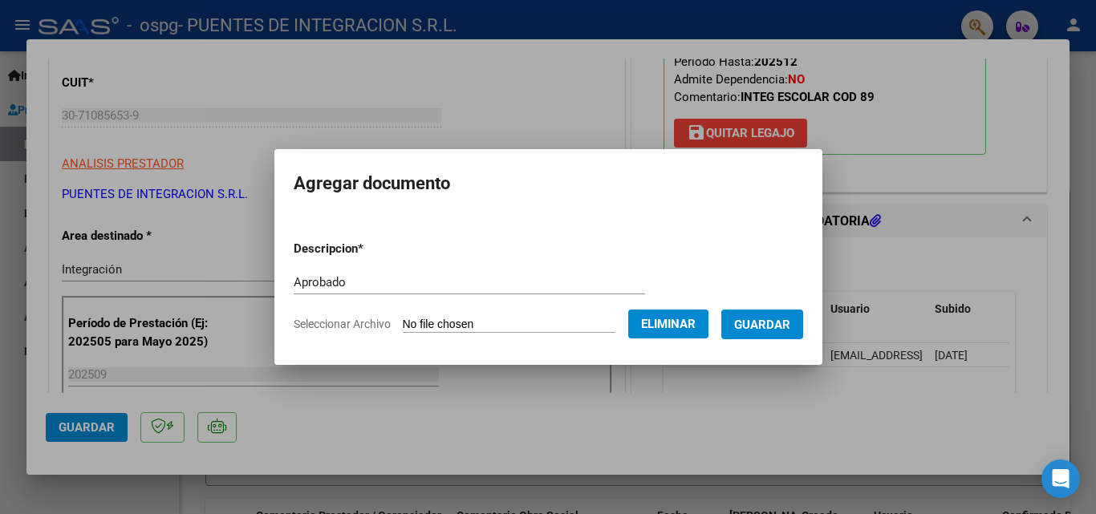
click at [764, 334] on button "Guardar" at bounding box center [762, 325] width 82 height 30
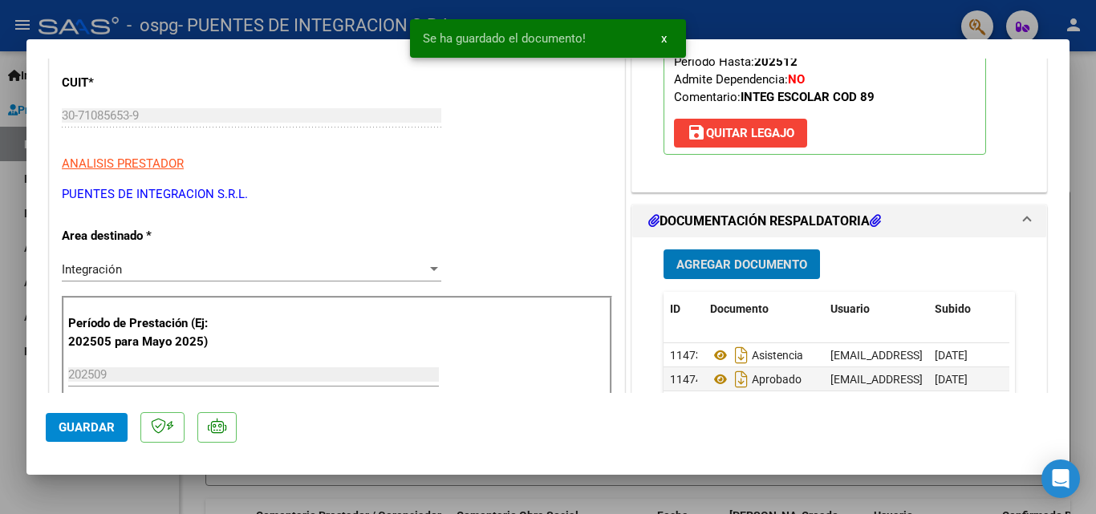
click at [107, 427] on span "Guardar" at bounding box center [87, 427] width 56 height 14
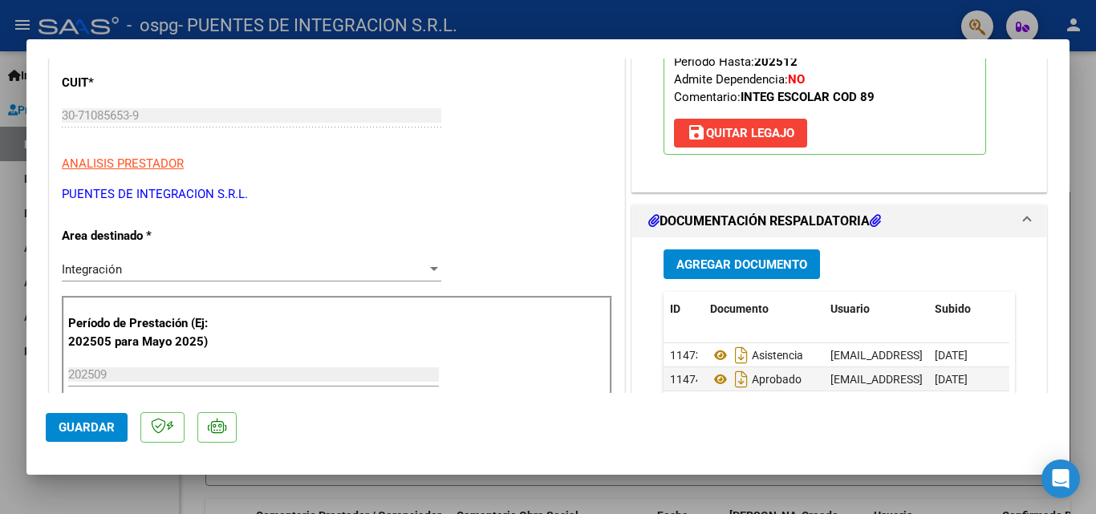
click at [104, 428] on span "Guardar" at bounding box center [87, 427] width 56 height 14
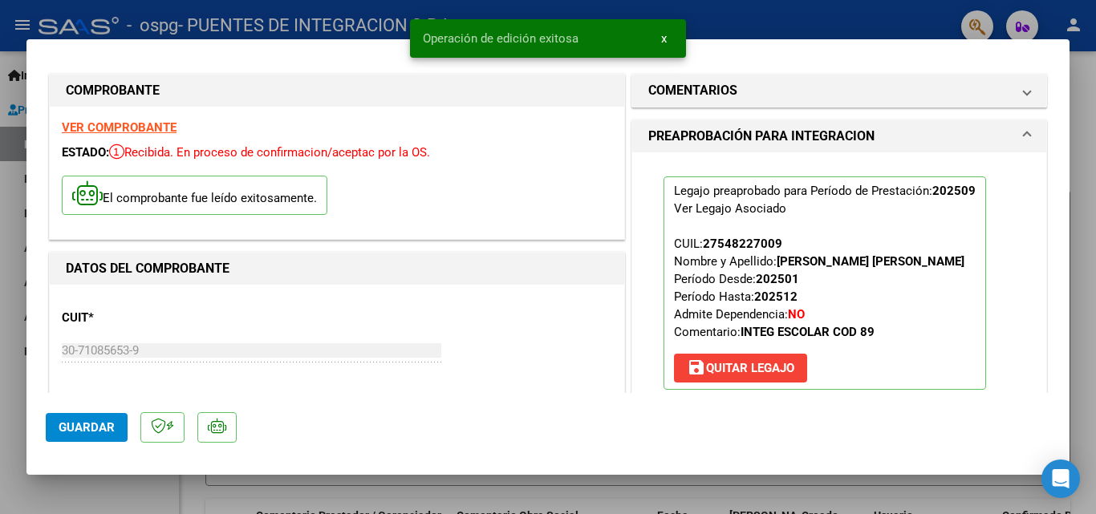
scroll to position [0, 0]
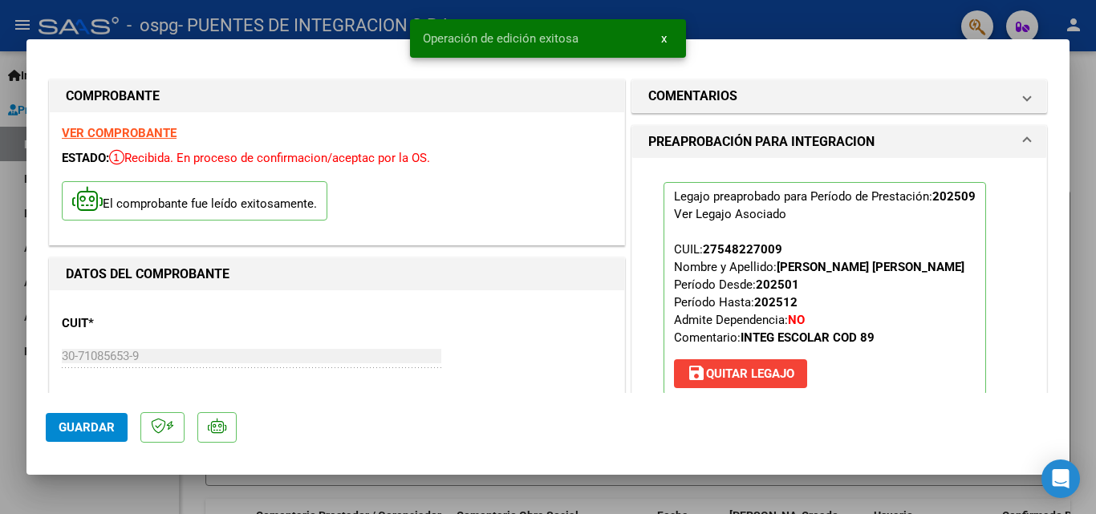
click at [19, 322] on div at bounding box center [548, 257] width 1096 height 514
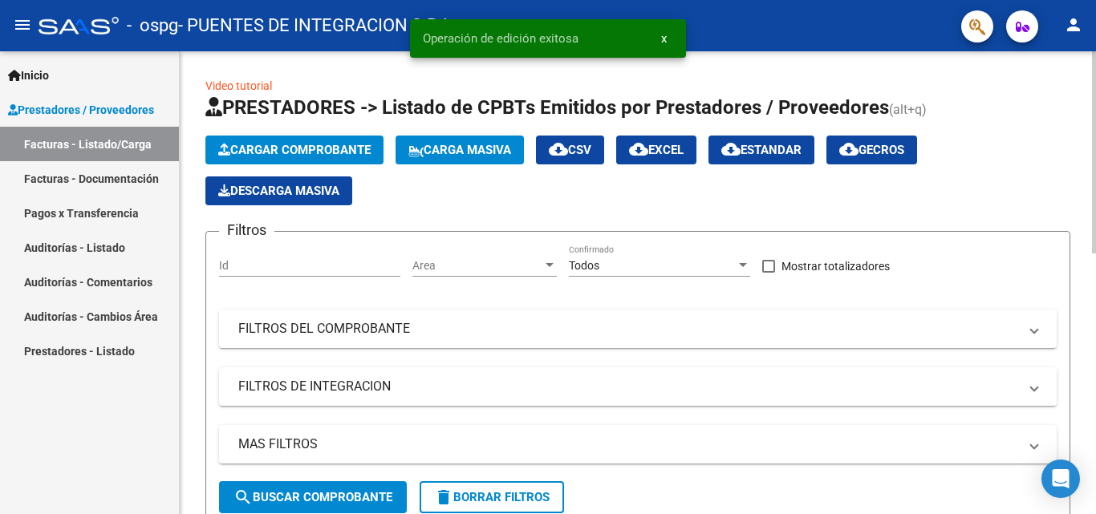
click at [294, 147] on span "Cargar Comprobante" at bounding box center [294, 150] width 152 height 14
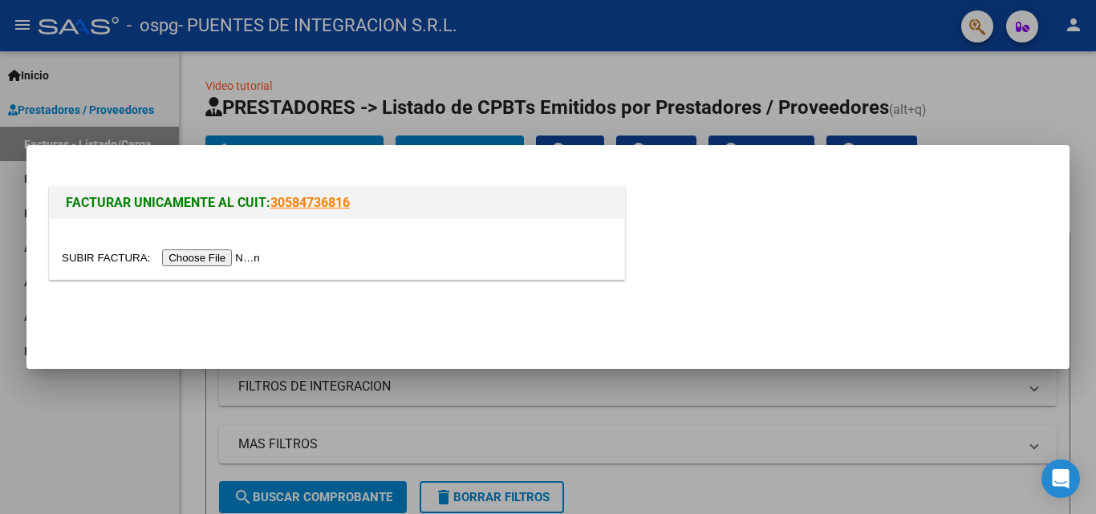
click at [240, 253] on input "file" at bounding box center [163, 257] width 203 height 17
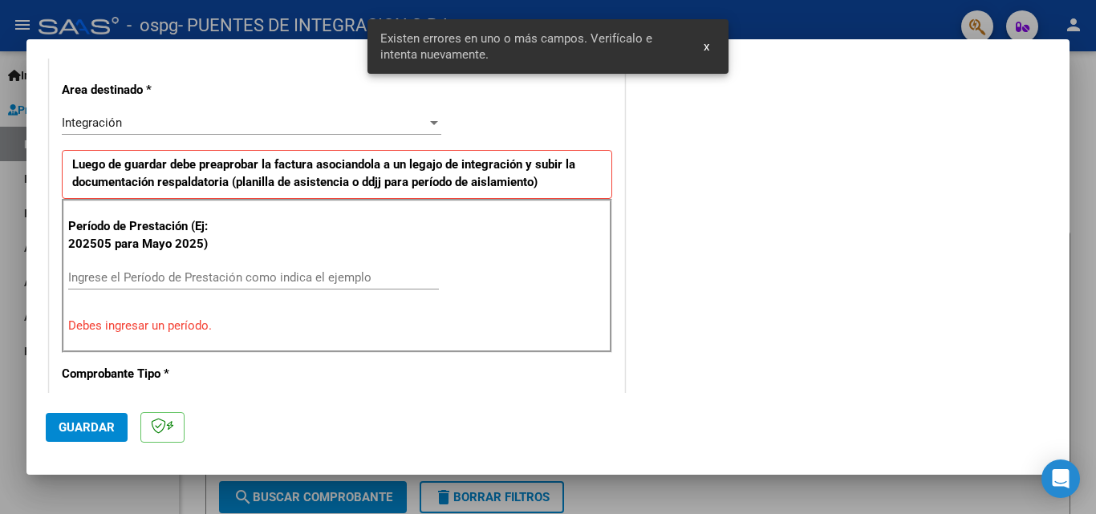
scroll to position [362, 0]
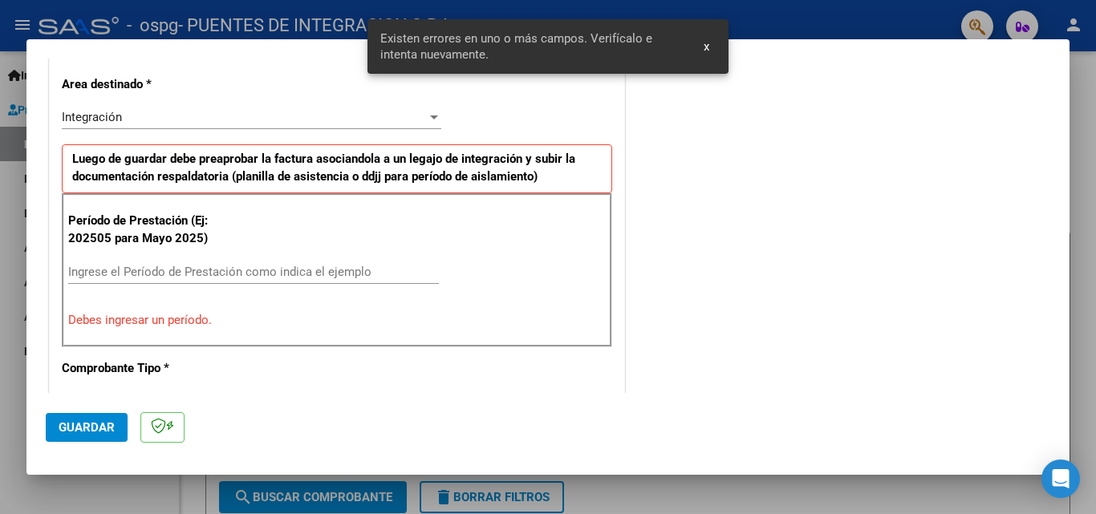
click at [200, 274] on input "Ingrese el Período de Prestación como indica el ejemplo" at bounding box center [253, 272] width 371 height 14
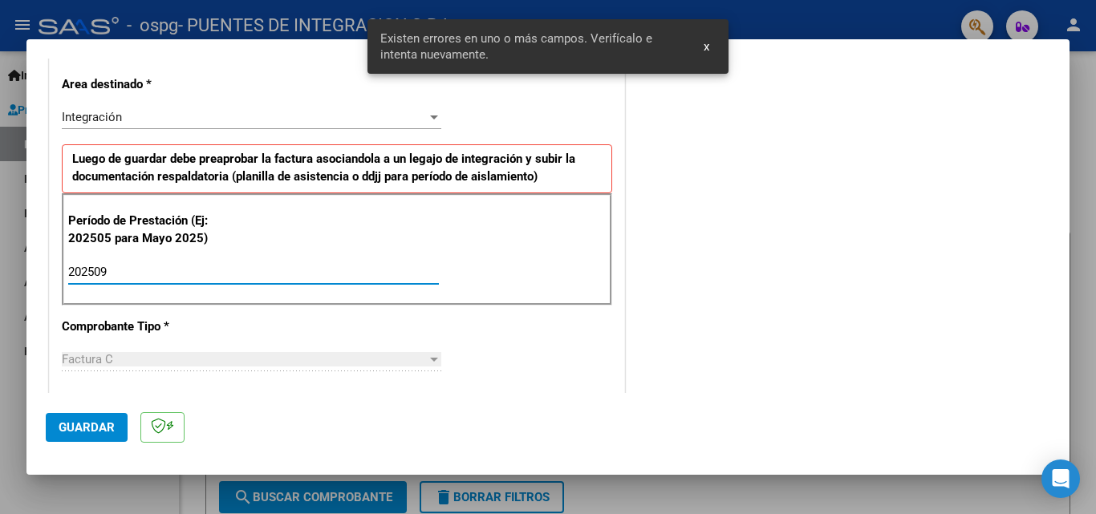
type input "202509"
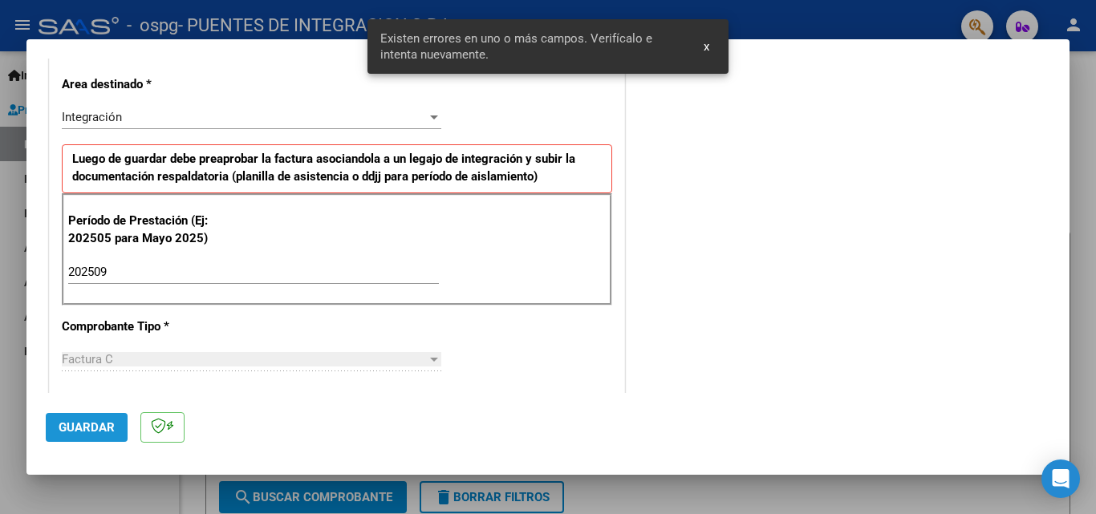
click at [69, 434] on span "Guardar" at bounding box center [87, 427] width 56 height 14
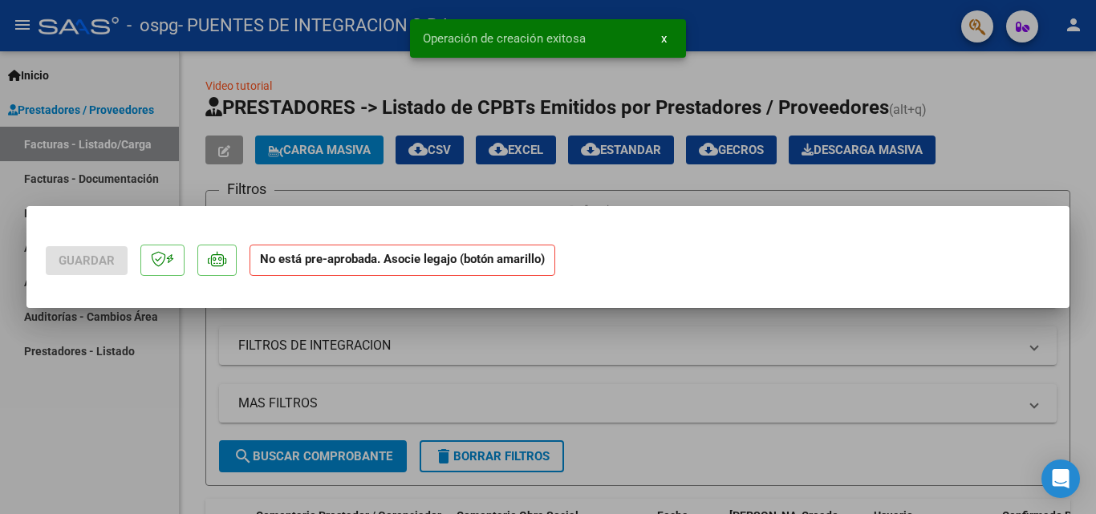
scroll to position [0, 0]
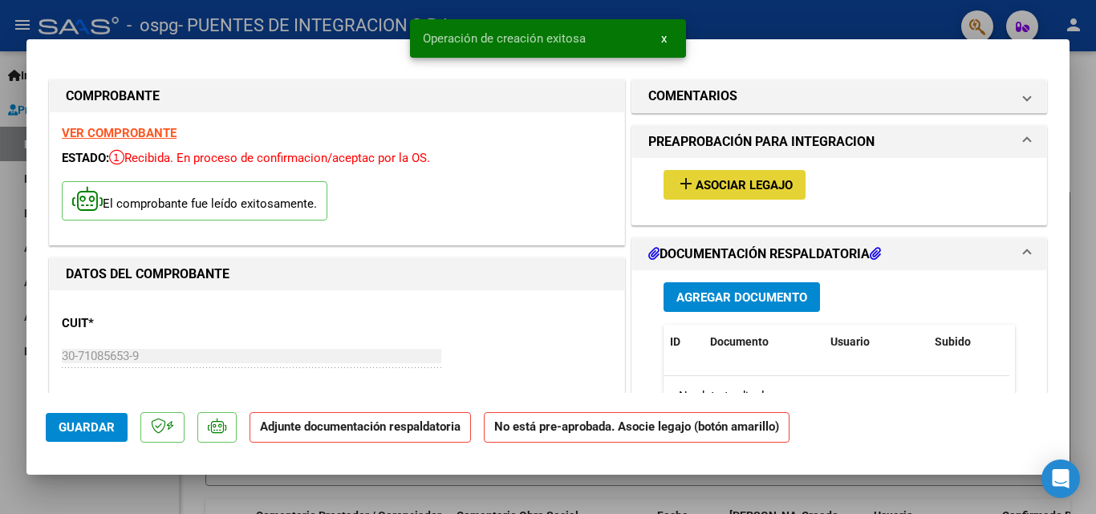
click at [768, 175] on button "add Asociar Legajo" at bounding box center [734, 185] width 142 height 30
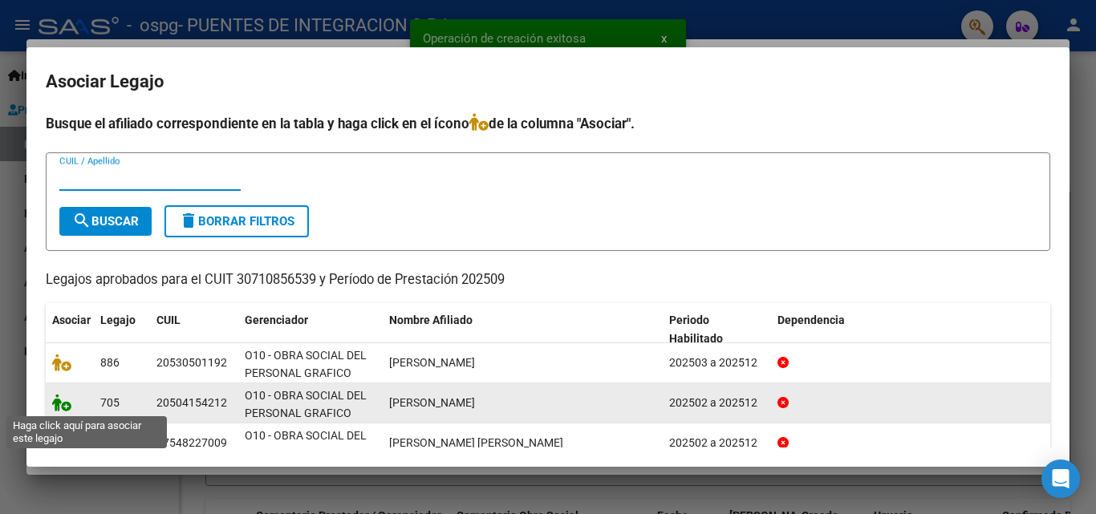
click at [60, 399] on icon at bounding box center [61, 403] width 19 height 18
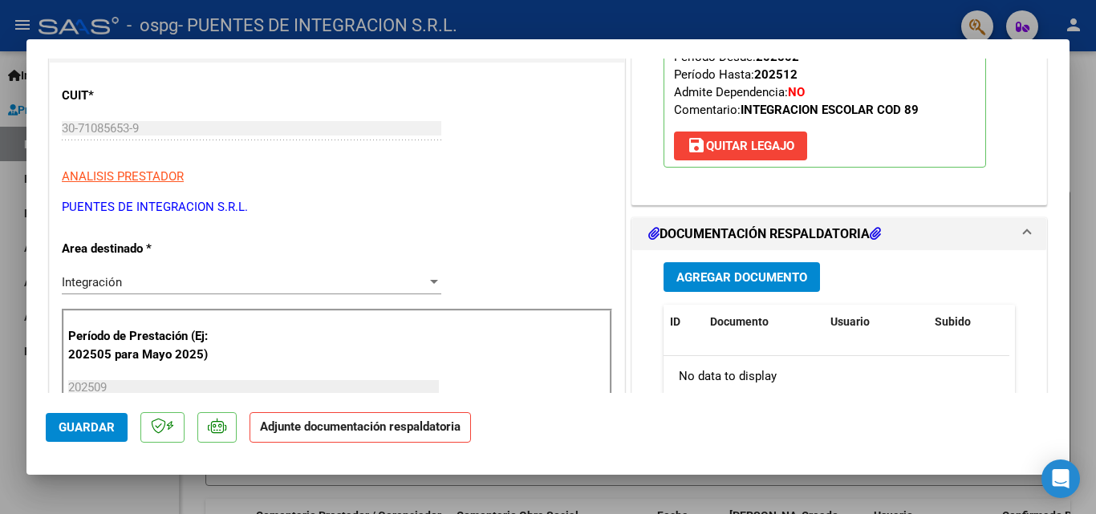
scroll to position [241, 0]
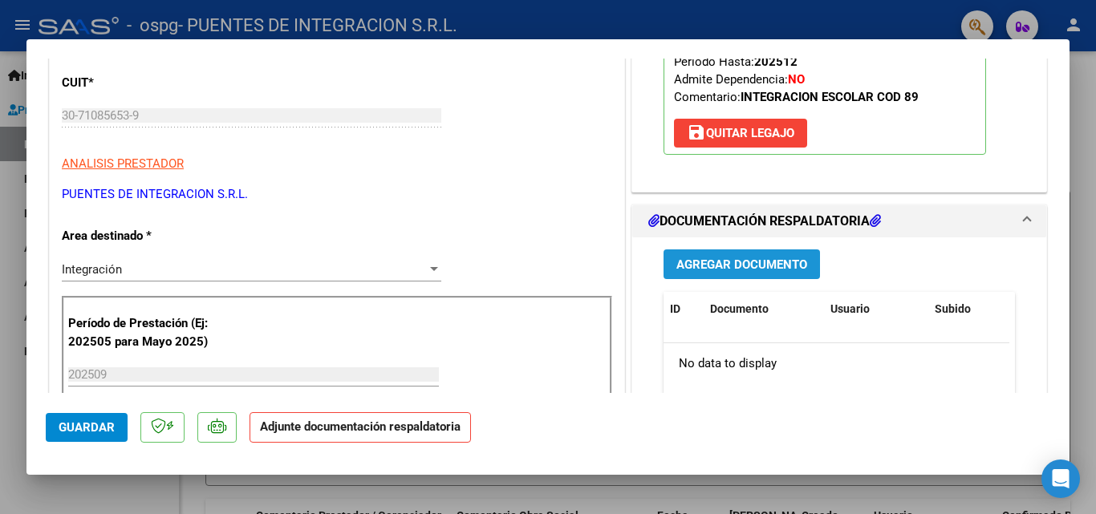
click at [688, 260] on span "Agregar Documento" at bounding box center [741, 264] width 131 height 14
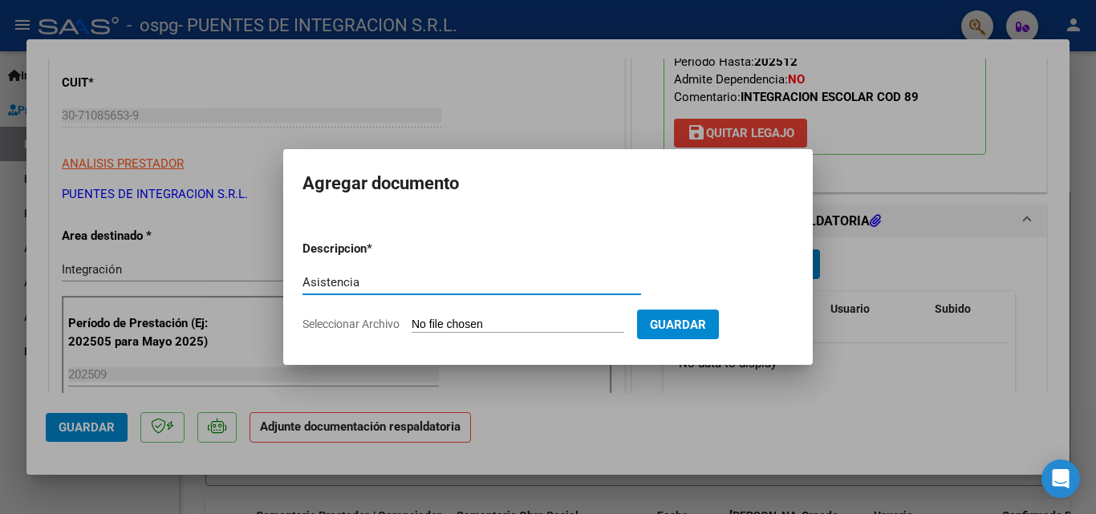
type input "Asistencia"
click at [437, 322] on input "Seleccionar Archivo" at bounding box center [518, 325] width 213 height 15
type input "C:\fakepath\Asist.[PERSON_NAME].pdf"
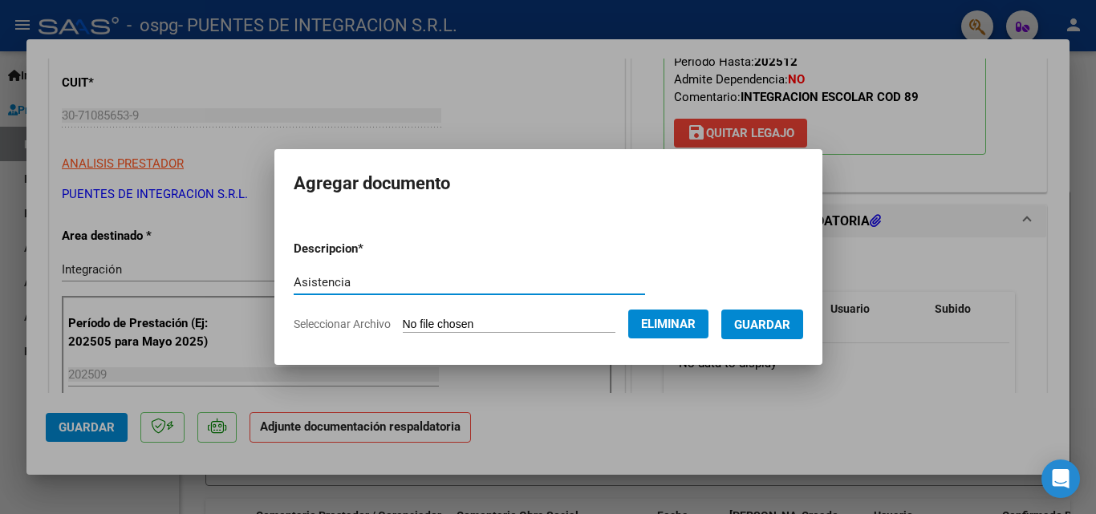
drag, startPoint x: 443, startPoint y: 274, endPoint x: 294, endPoint y: 310, distance: 152.7
click at [294, 310] on form "Descripcion * Asistencia Escriba aquí una descripcion Seleccionar Archivo Elimi…" at bounding box center [548, 286] width 509 height 117
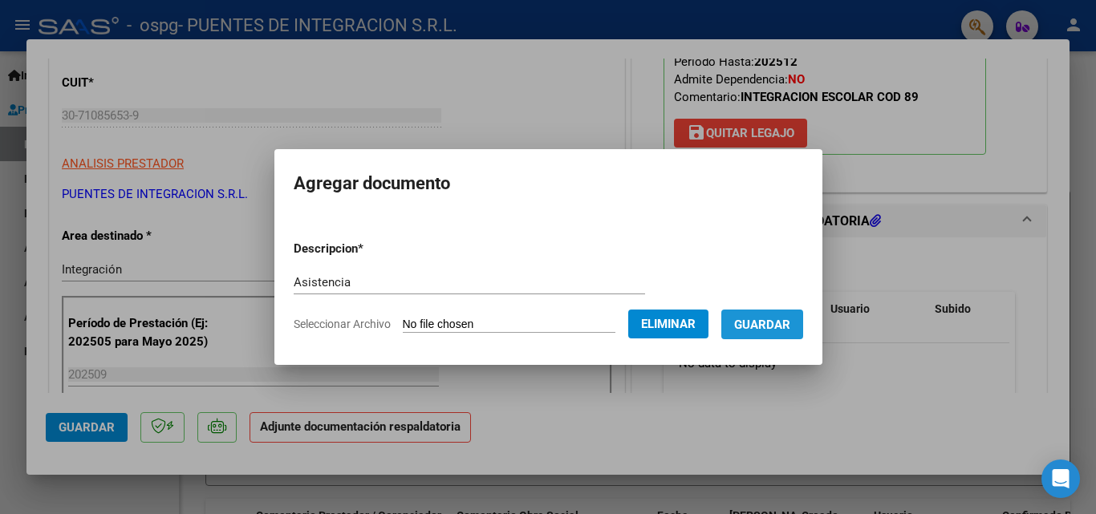
click at [781, 322] on span "Guardar" at bounding box center [762, 325] width 56 height 14
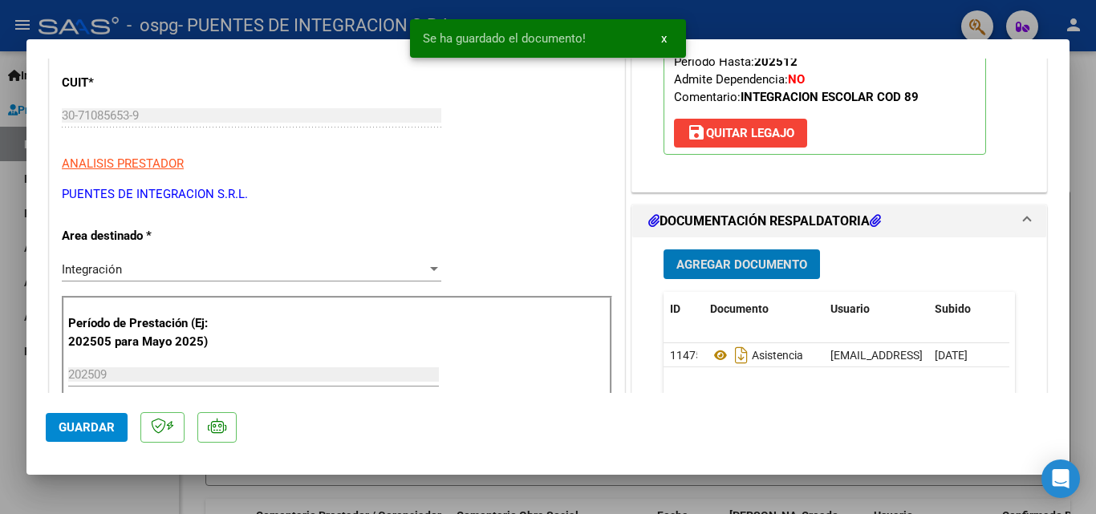
click at [753, 258] on span "Agregar Documento" at bounding box center [741, 264] width 131 height 14
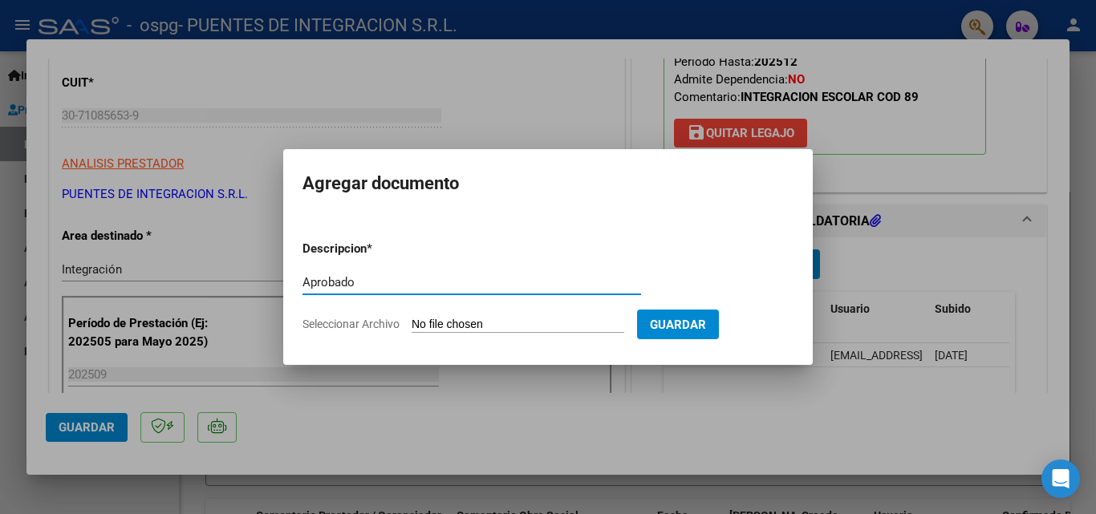
type input "Aprobado"
click at [460, 318] on input "Seleccionar Archivo" at bounding box center [518, 325] width 213 height 15
type input "C:\fakepath\[PERSON_NAME] INT.pdf"
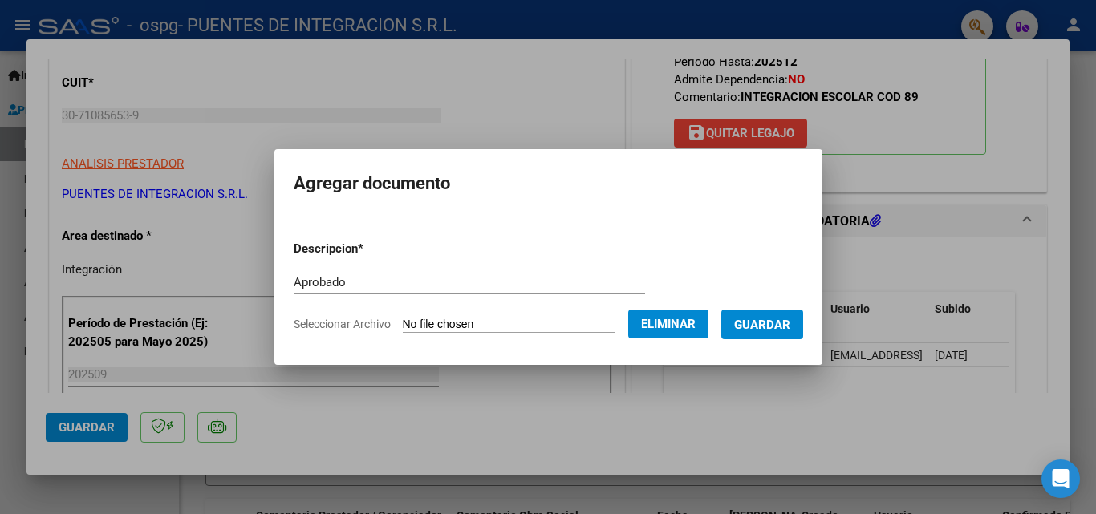
click at [778, 322] on span "Guardar" at bounding box center [762, 325] width 56 height 14
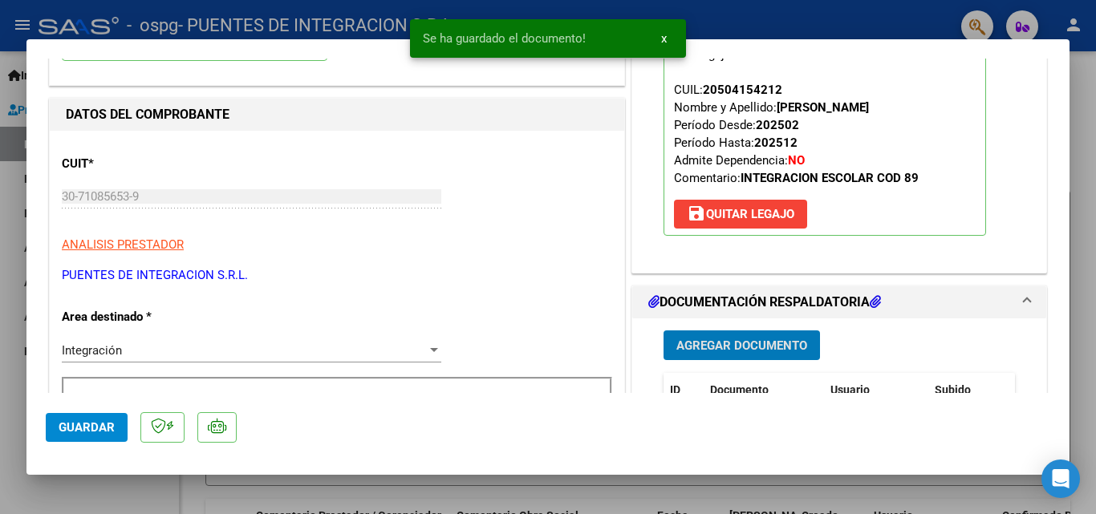
scroll to position [0, 0]
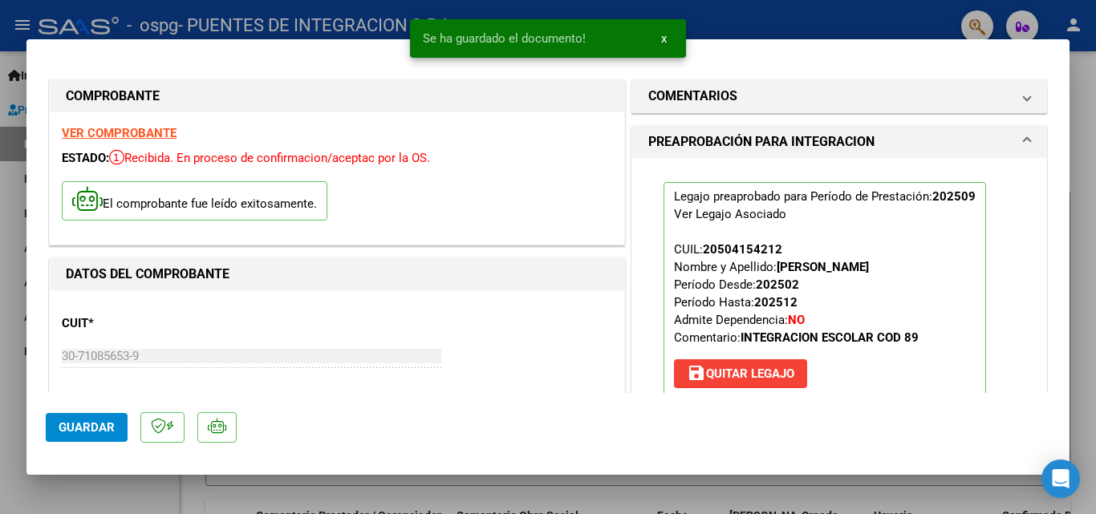
click at [75, 440] on button "Guardar" at bounding box center [87, 427] width 82 height 29
click at [76, 478] on div at bounding box center [548, 257] width 1096 height 514
type input "$ 0,00"
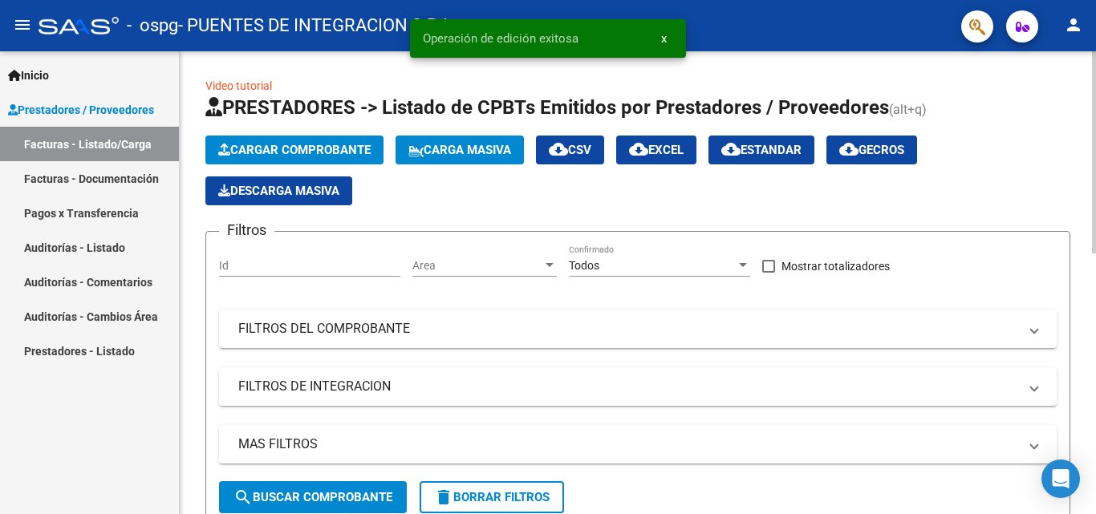
click at [259, 146] on span "Cargar Comprobante" at bounding box center [294, 150] width 152 height 14
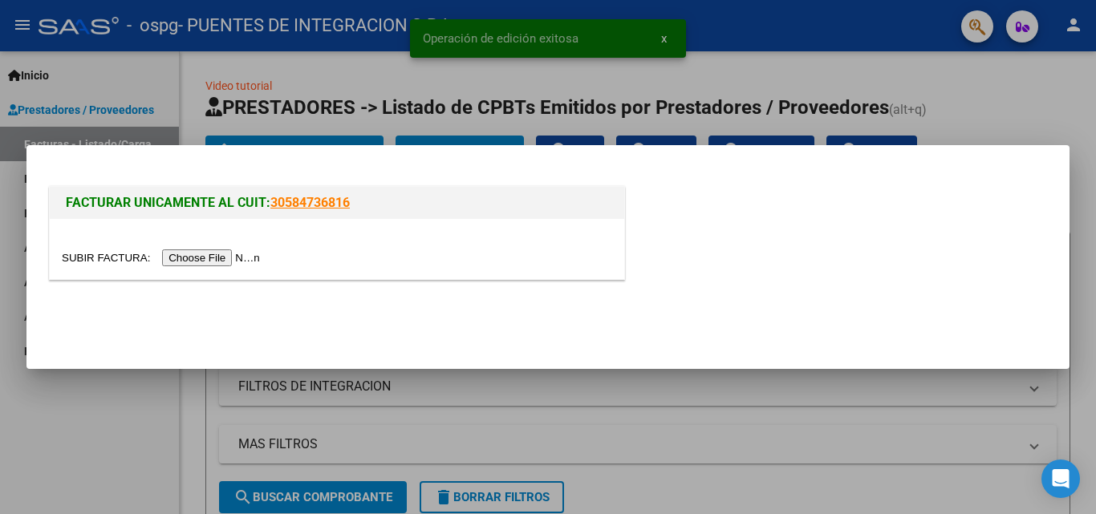
click at [233, 258] on input "file" at bounding box center [163, 257] width 203 height 17
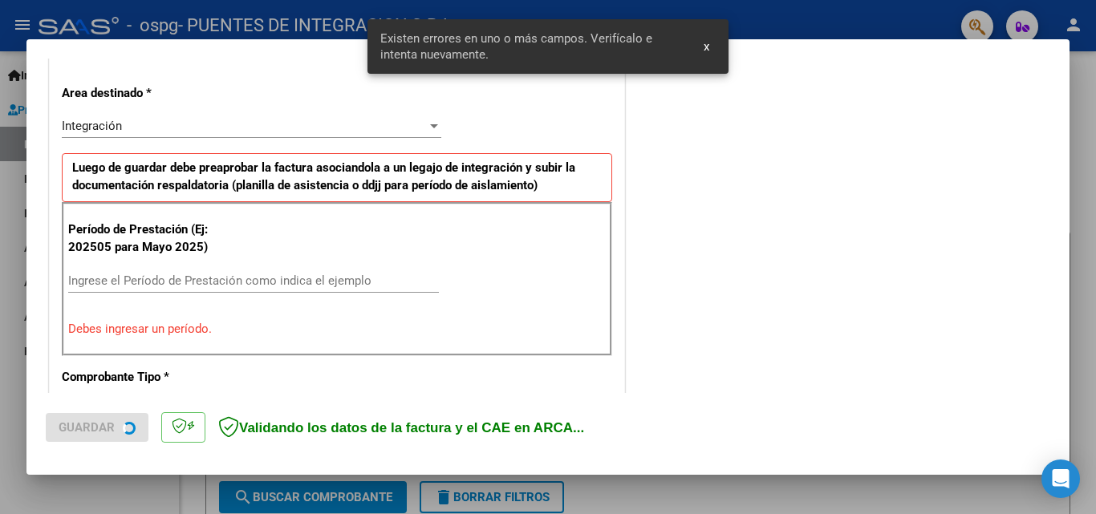
scroll to position [362, 0]
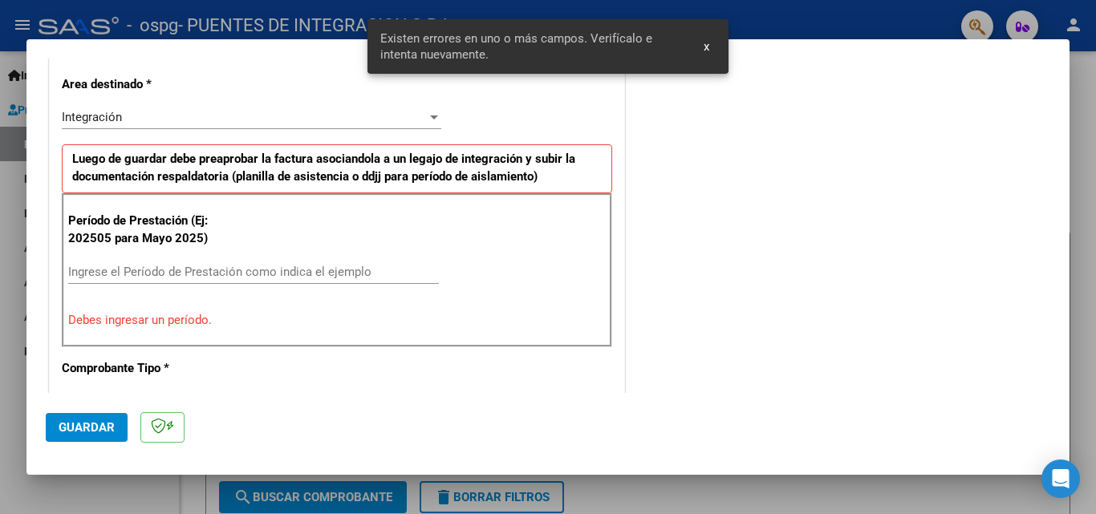
click at [105, 268] on input "Ingrese el Período de Prestación como indica el ejemplo" at bounding box center [253, 272] width 371 height 14
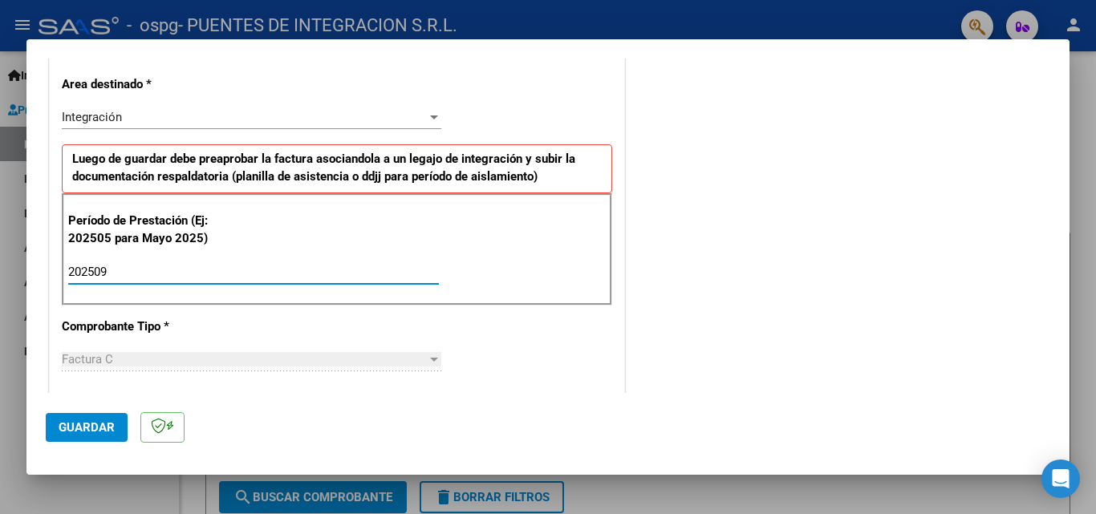
type input "202509"
click at [106, 422] on span "Guardar" at bounding box center [87, 427] width 56 height 14
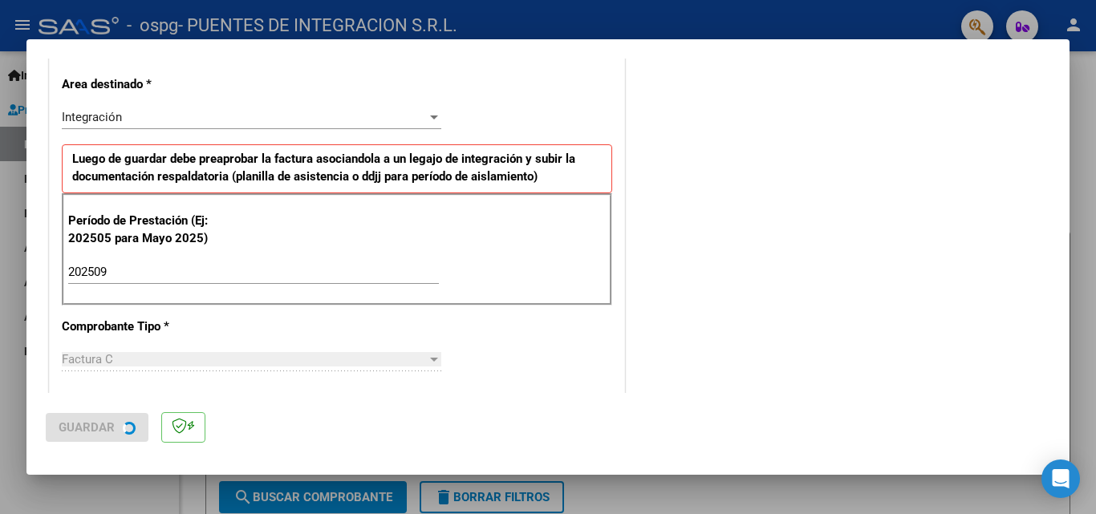
scroll to position [0, 0]
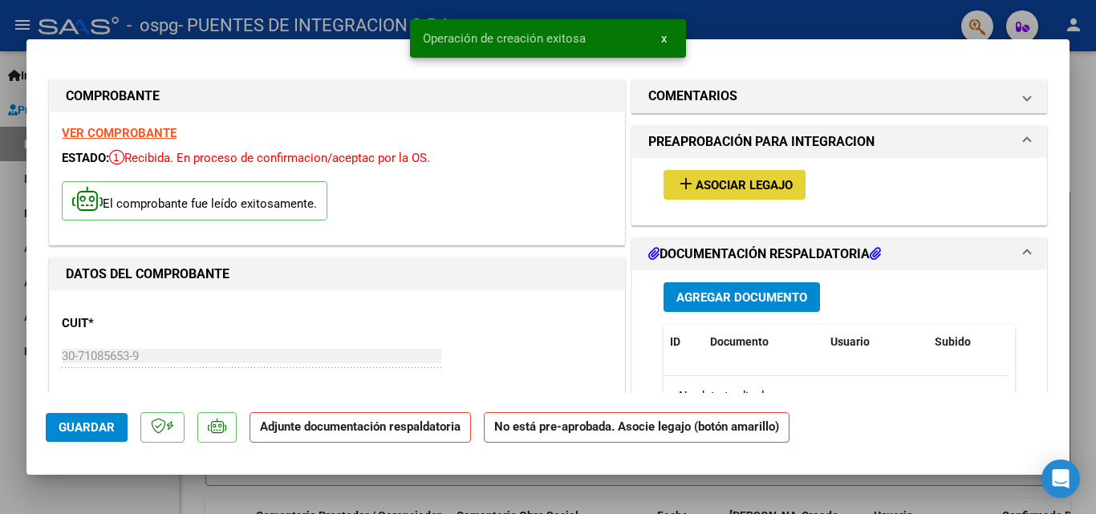
click at [736, 196] on button "add Asociar Legajo" at bounding box center [734, 185] width 142 height 30
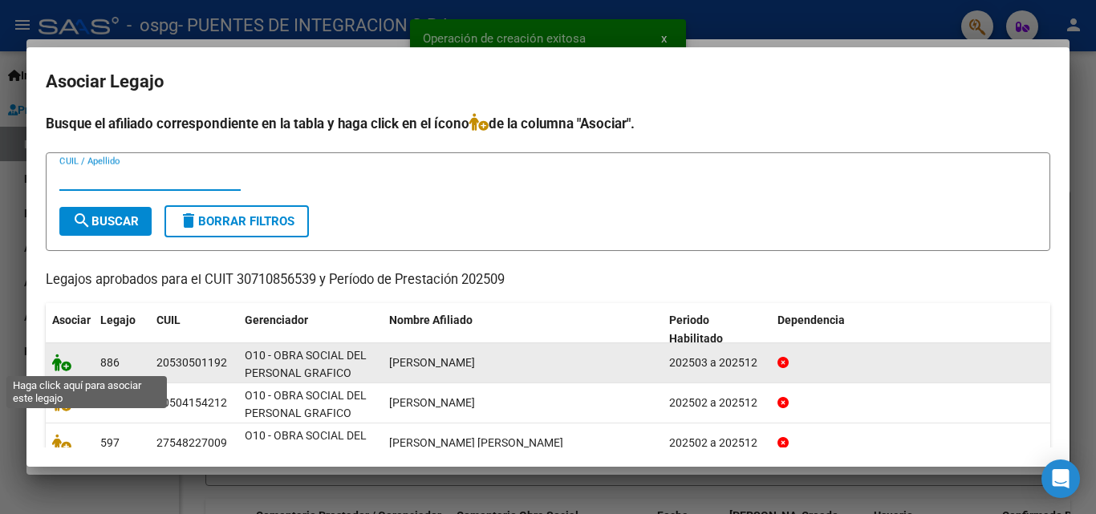
click at [63, 359] on icon at bounding box center [61, 363] width 19 height 18
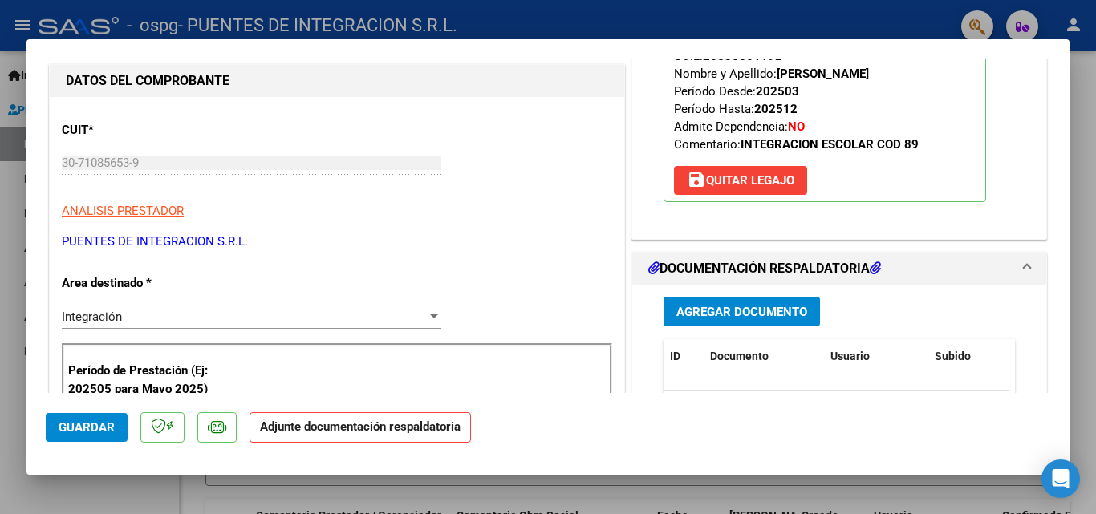
scroll to position [241, 0]
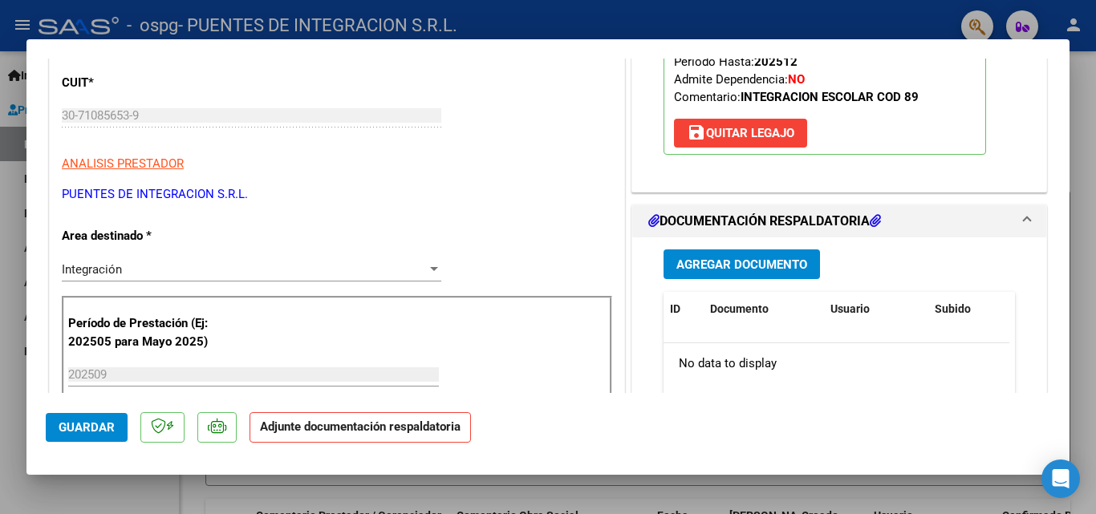
click at [728, 268] on span "Agregar Documento" at bounding box center [741, 264] width 131 height 14
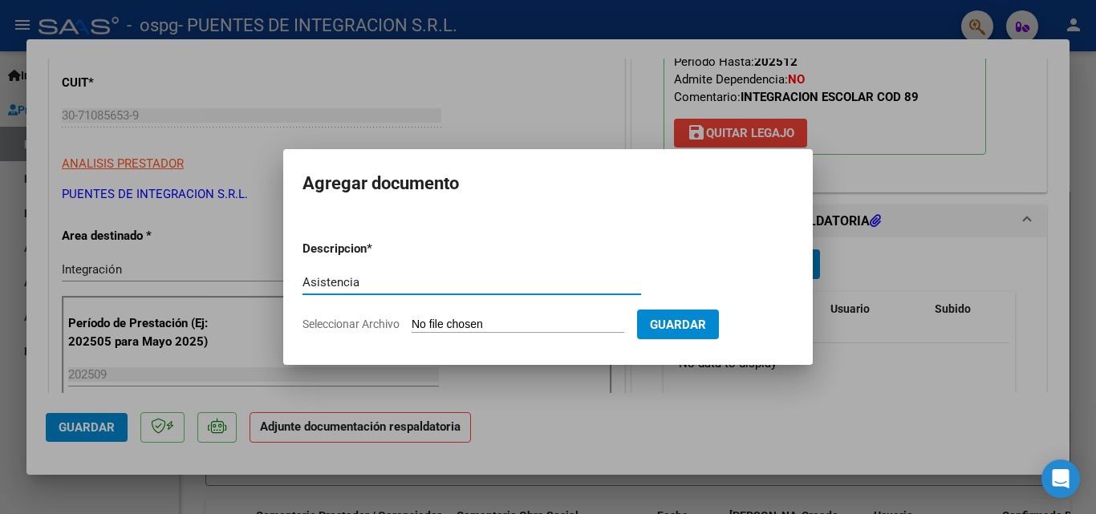
type input "Asistencia"
click at [454, 321] on input "Seleccionar Archivo" at bounding box center [518, 325] width 213 height 15
type input "C:\fakepath\Asist.[PERSON_NAME].pdf"
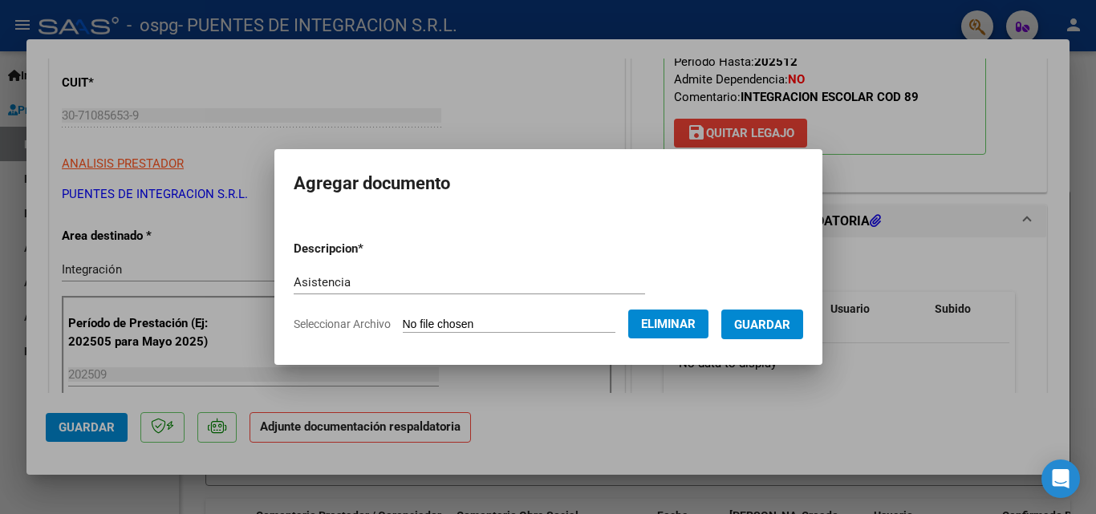
click at [785, 331] on span "Guardar" at bounding box center [762, 325] width 56 height 14
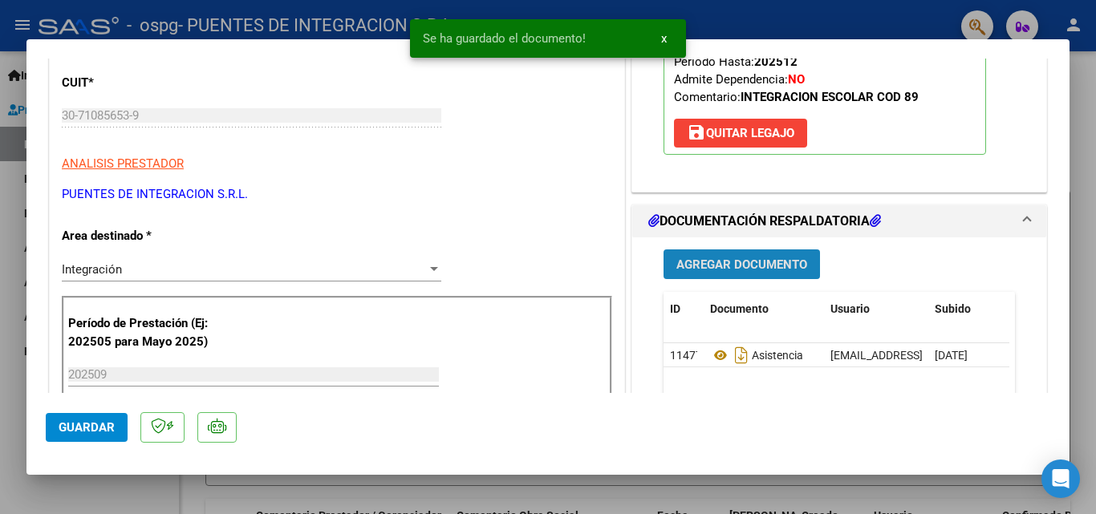
click at [725, 260] on span "Agregar Documento" at bounding box center [741, 264] width 131 height 14
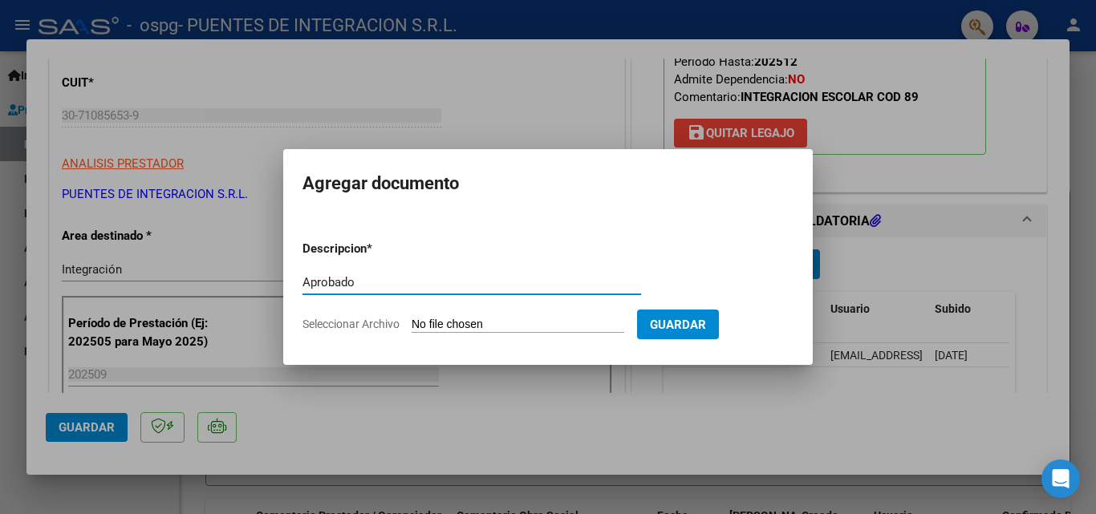
type input "Aprobado"
click at [468, 318] on input "Seleccionar Archivo" at bounding box center [518, 325] width 213 height 15
type input "C:\fakepath\[PERSON_NAME] .pdf"
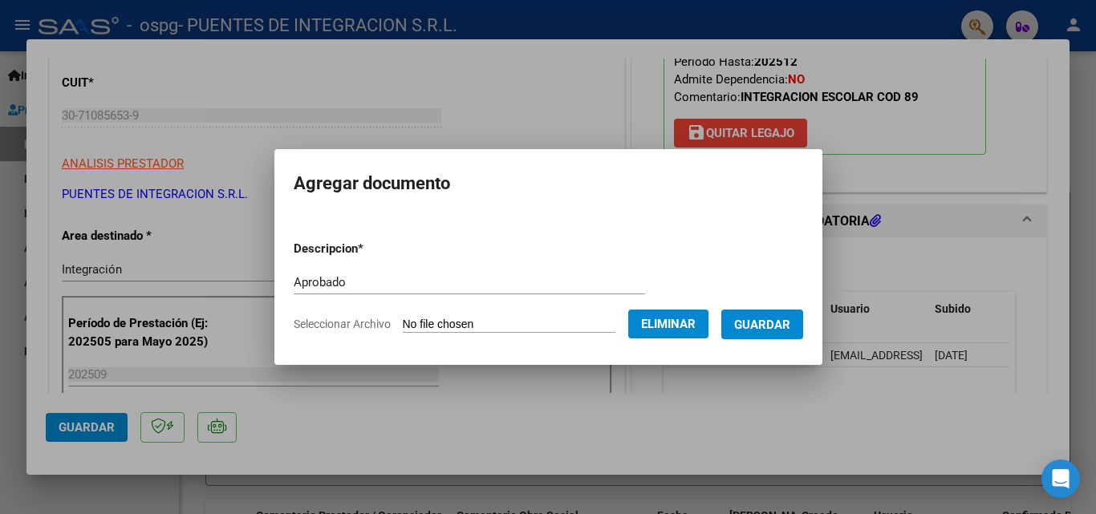
click at [777, 330] on span "Guardar" at bounding box center [762, 325] width 56 height 14
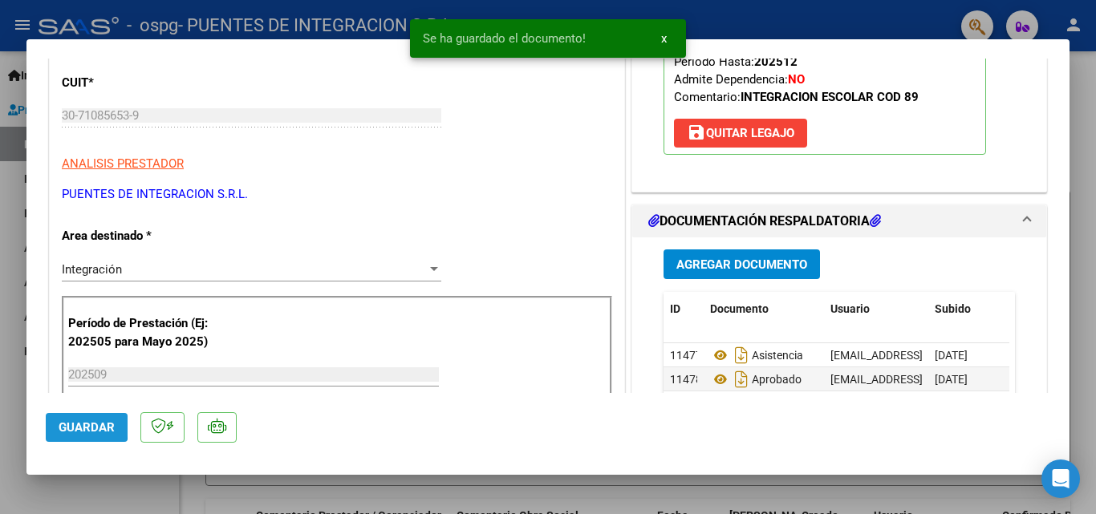
click at [63, 426] on span "Guardar" at bounding box center [87, 427] width 56 height 14
click at [84, 481] on div at bounding box center [548, 257] width 1096 height 514
type input "$ 0,00"
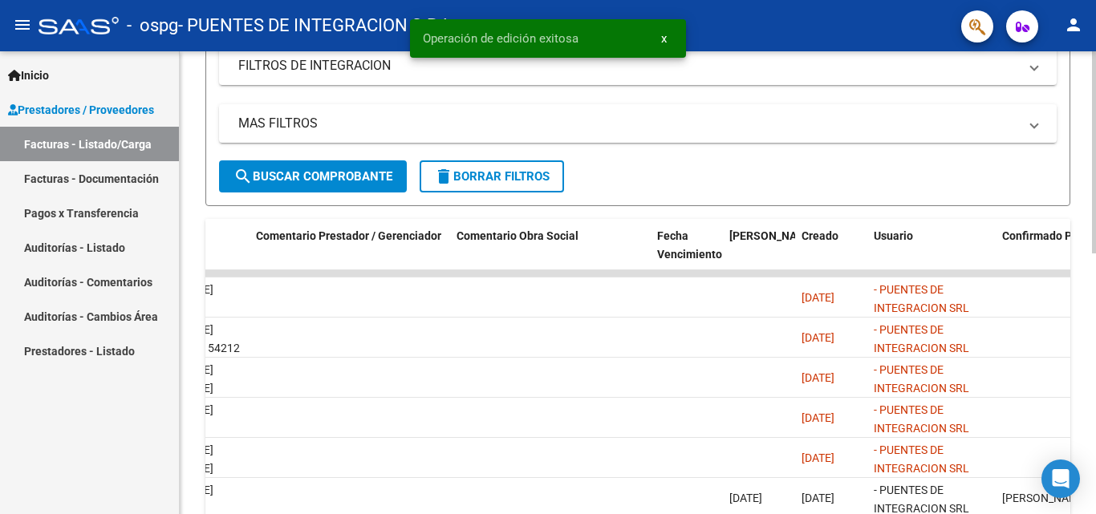
scroll to position [401, 0]
